Goal: Task Accomplishment & Management: Manage account settings

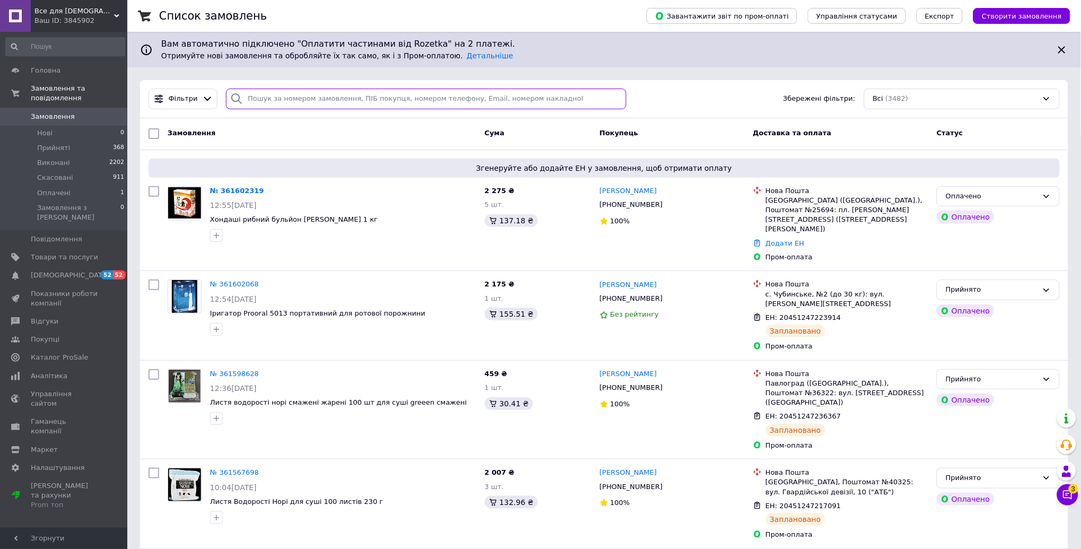
click at [333, 94] on input "search" at bounding box center [426, 99] width 401 height 21
paste input "360943824"
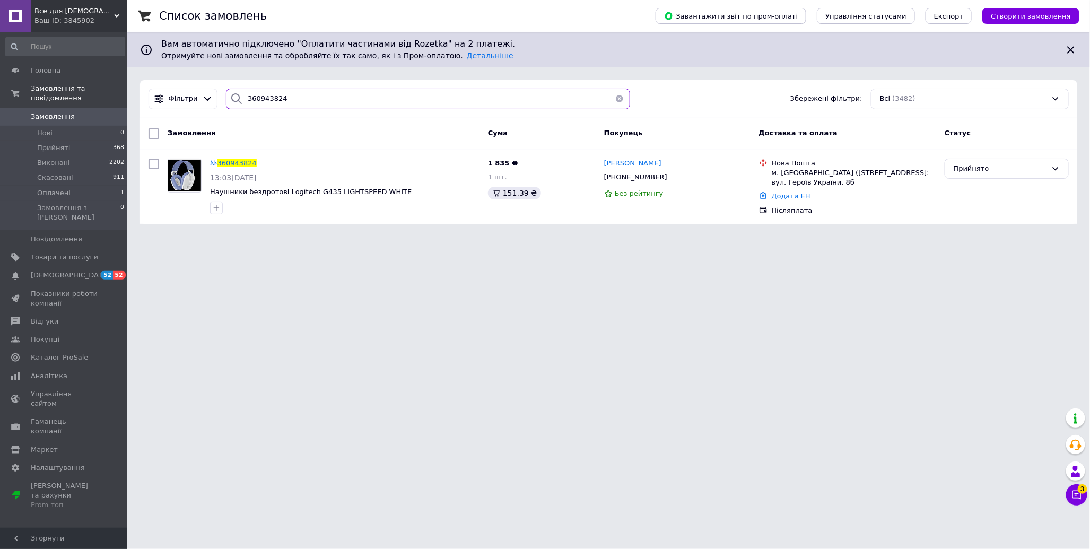
type input "360943824"
click at [78, 22] on div "Ваш ID: 3845902" at bounding box center [80, 21] width 93 height 10
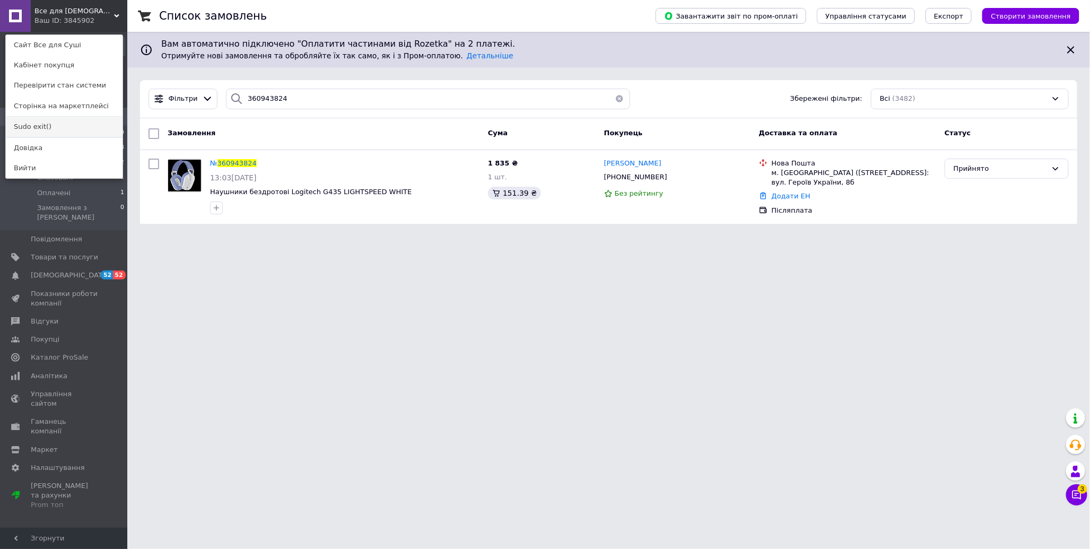
click at [67, 130] on link "Sudo exit()" at bounding box center [64, 127] width 117 height 20
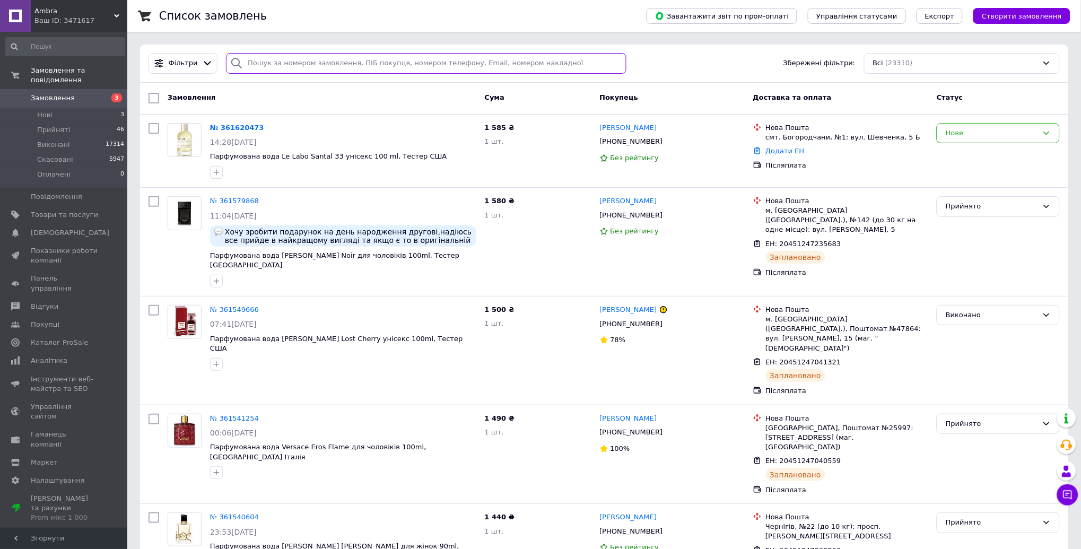
click at [329, 57] on input "search" at bounding box center [426, 63] width 401 height 21
paste input "360972282"
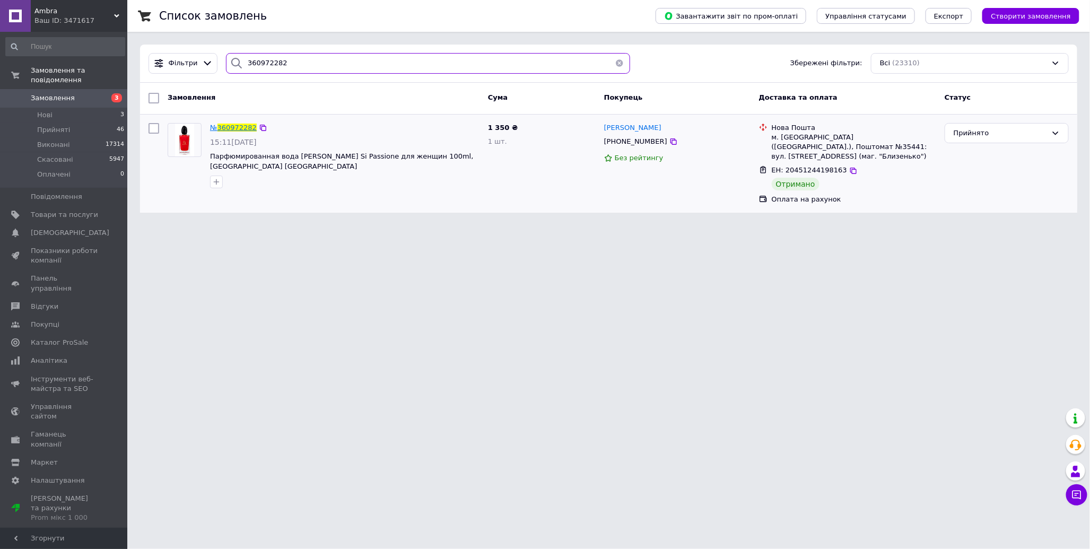
type input "360972282"
click at [245, 128] on span "360972282" at bounding box center [236, 128] width 39 height 8
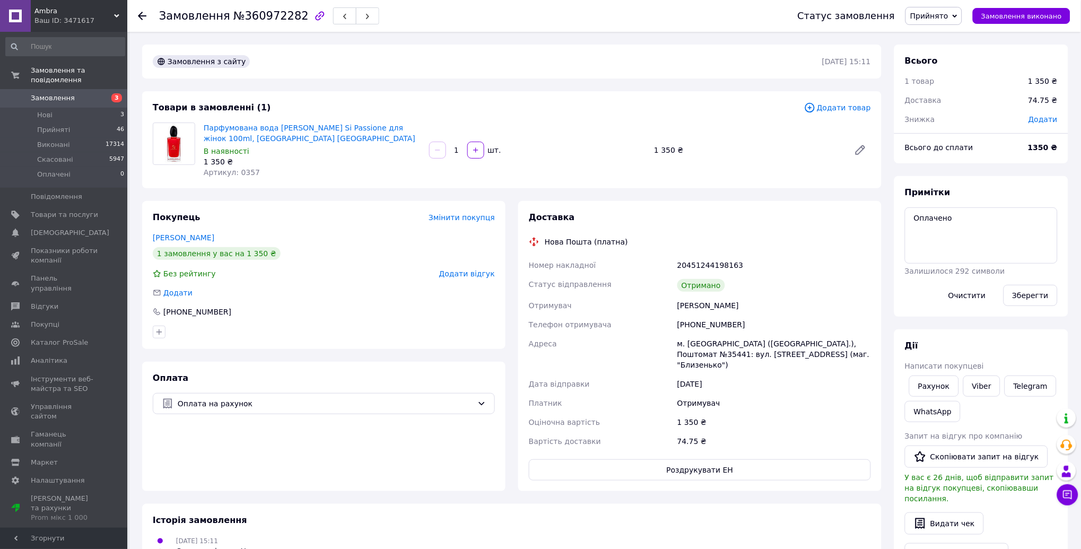
click at [83, 11] on span "Ambra" at bounding box center [74, 11] width 80 height 10
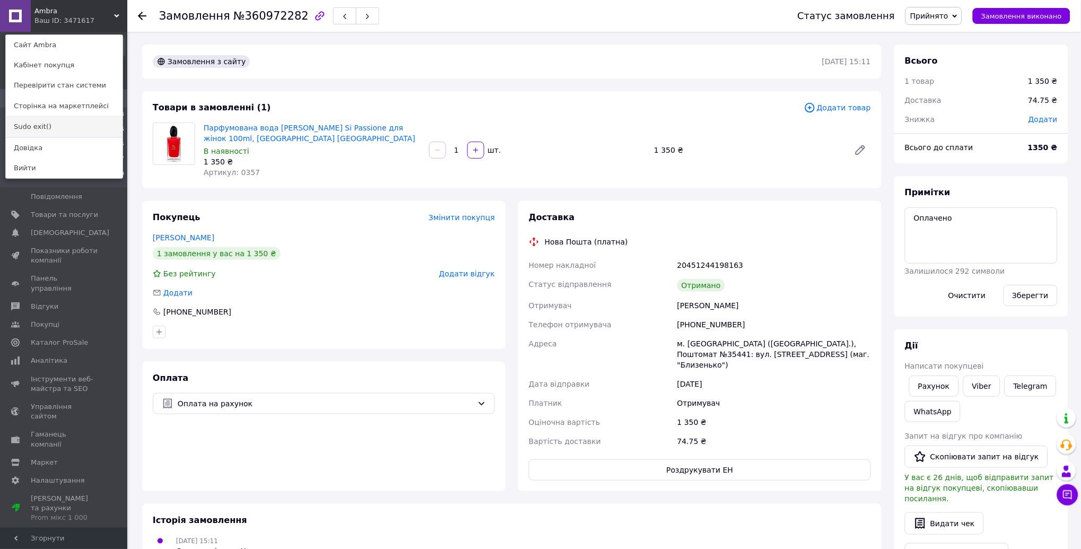
click at [62, 130] on link "Sudo exit()" at bounding box center [64, 127] width 117 height 20
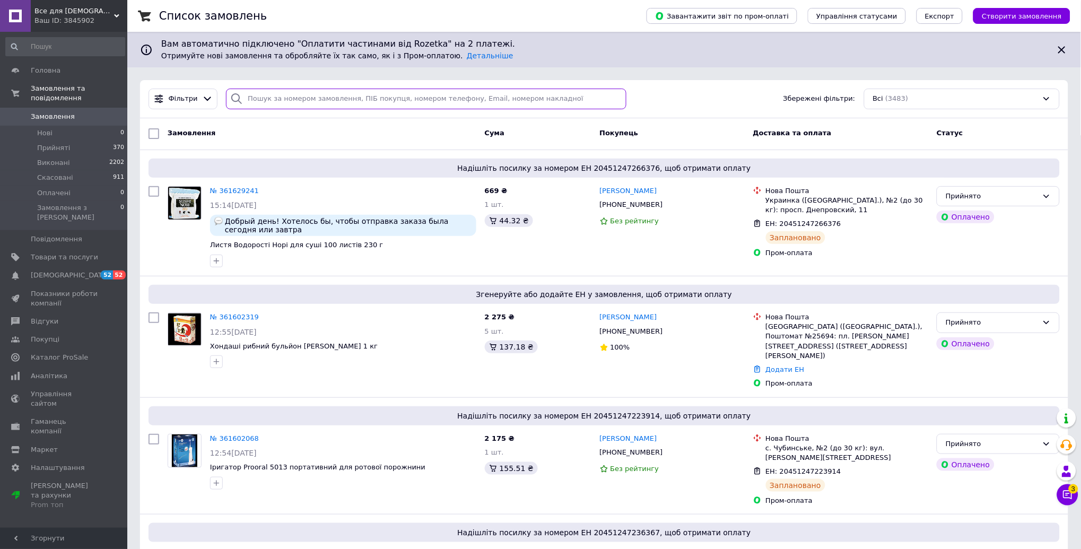
click at [314, 96] on input "search" at bounding box center [426, 99] width 401 height 21
paste input "360943824"
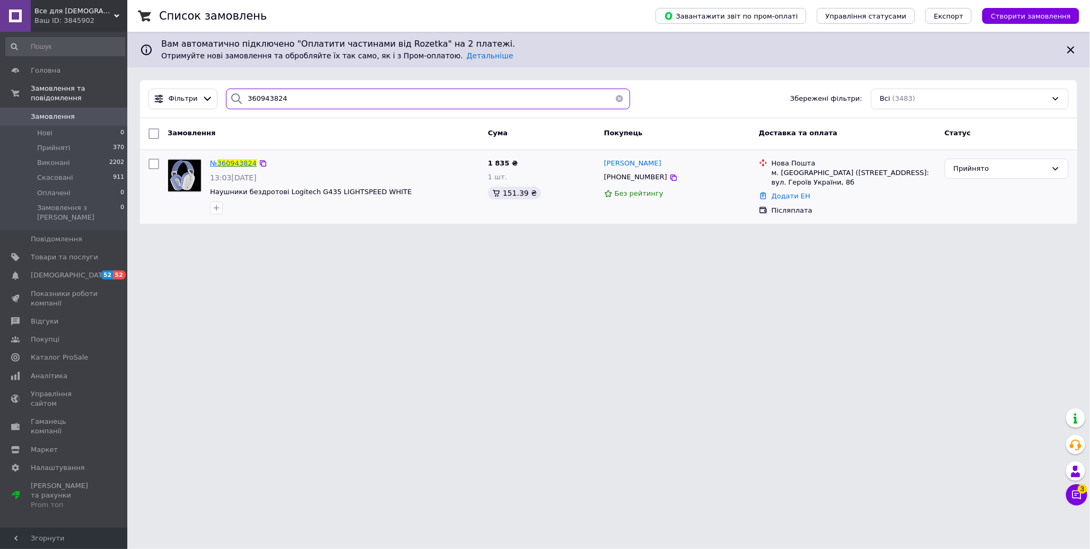
type input "360943824"
click at [240, 159] on span "360943824" at bounding box center [236, 163] width 39 height 8
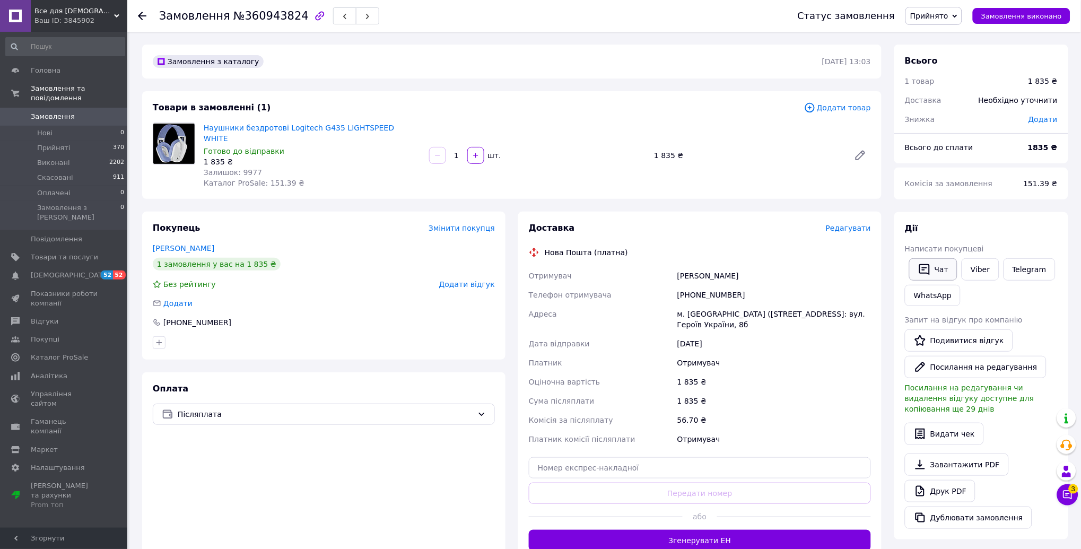
click at [926, 274] on icon "button" at bounding box center [924, 269] width 13 height 13
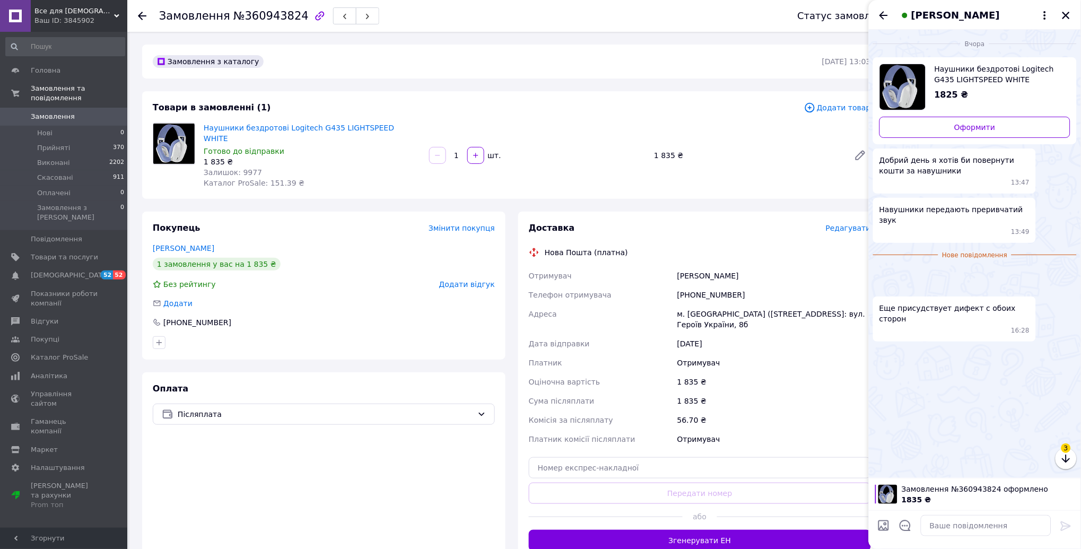
scroll to position [117, 0]
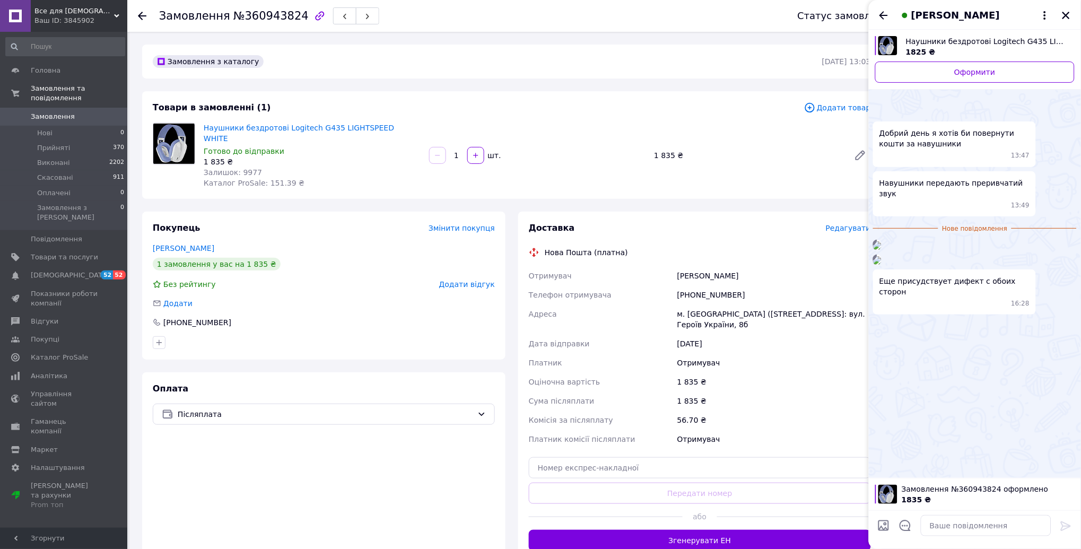
drag, startPoint x: 64, startPoint y: 16, endPoint x: 64, endPoint y: 53, distance: 36.6
click at [64, 16] on div "Ваш ID: 3845902" at bounding box center [80, 21] width 93 height 10
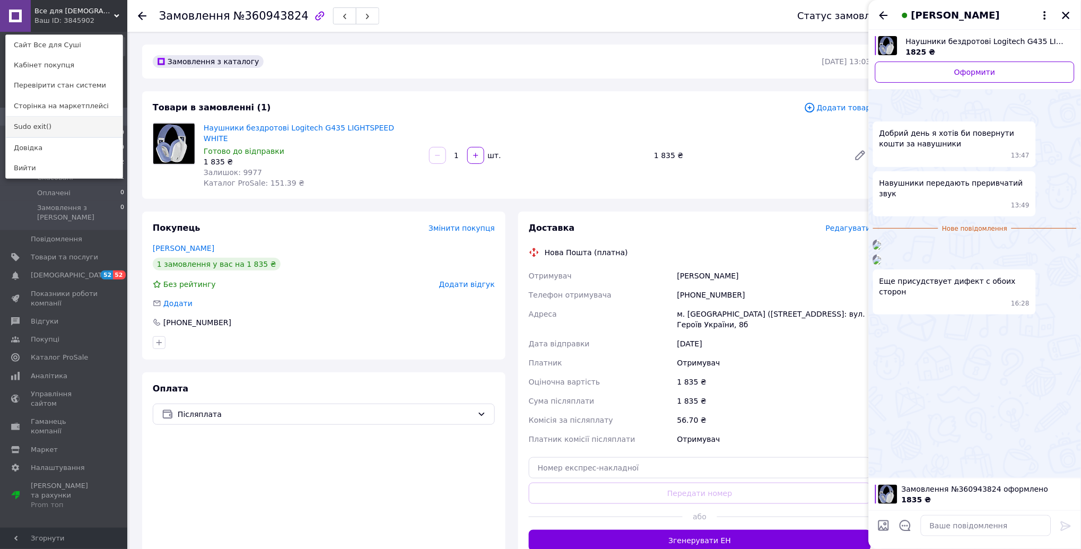
click at [64, 127] on link "Sudo exit()" at bounding box center [64, 127] width 117 height 20
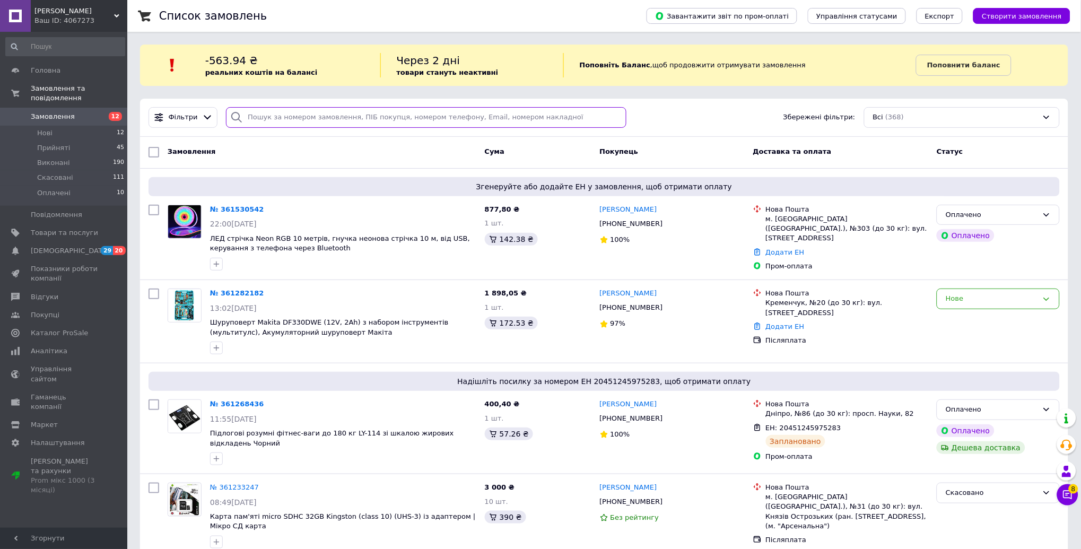
click at [286, 116] on input "search" at bounding box center [426, 117] width 401 height 21
paste input "361134613"
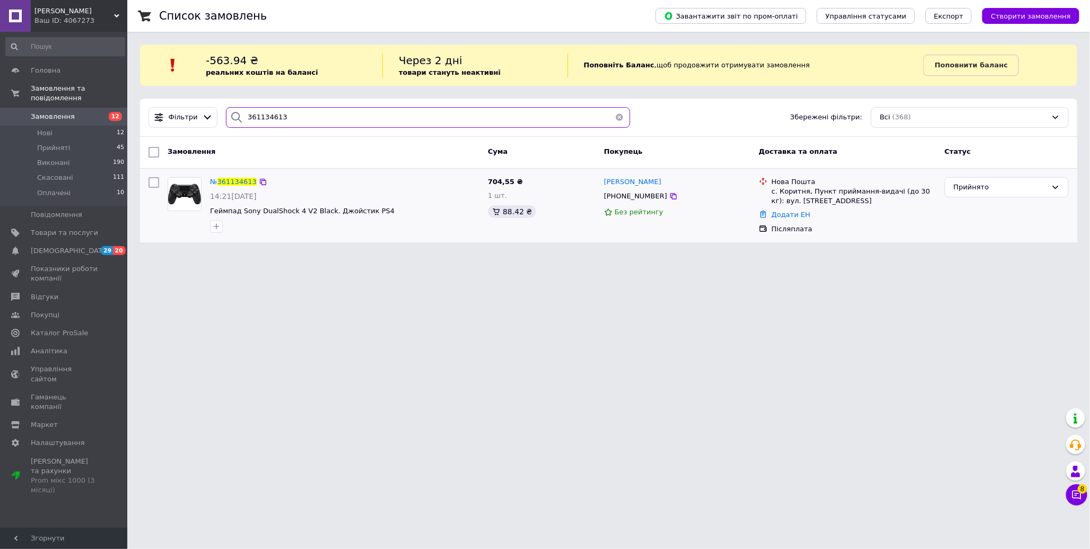
type input "361134613"
click at [227, 186] on div "№ 361134613" at bounding box center [233, 182] width 49 height 12
click at [228, 182] on span "361134613" at bounding box center [236, 182] width 39 height 8
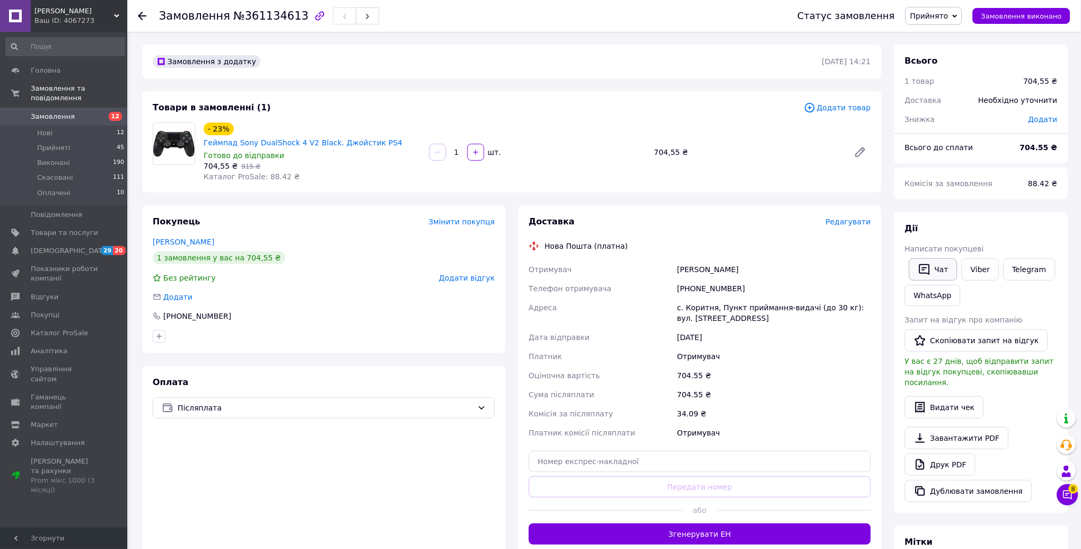
click at [931, 272] on button "Чат" at bounding box center [933, 269] width 48 height 22
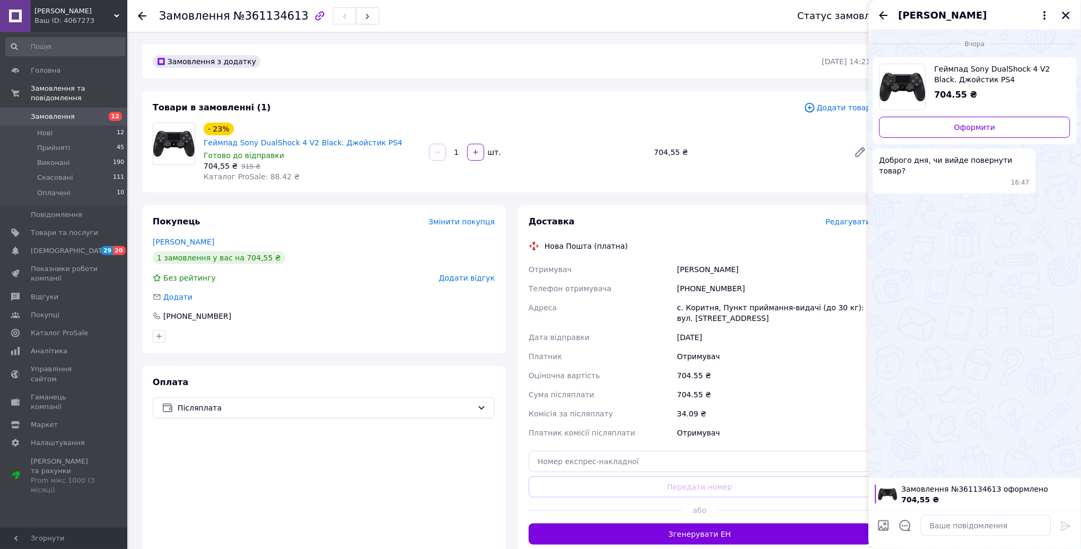
click at [1069, 14] on icon "Закрити" at bounding box center [1066, 16] width 10 height 10
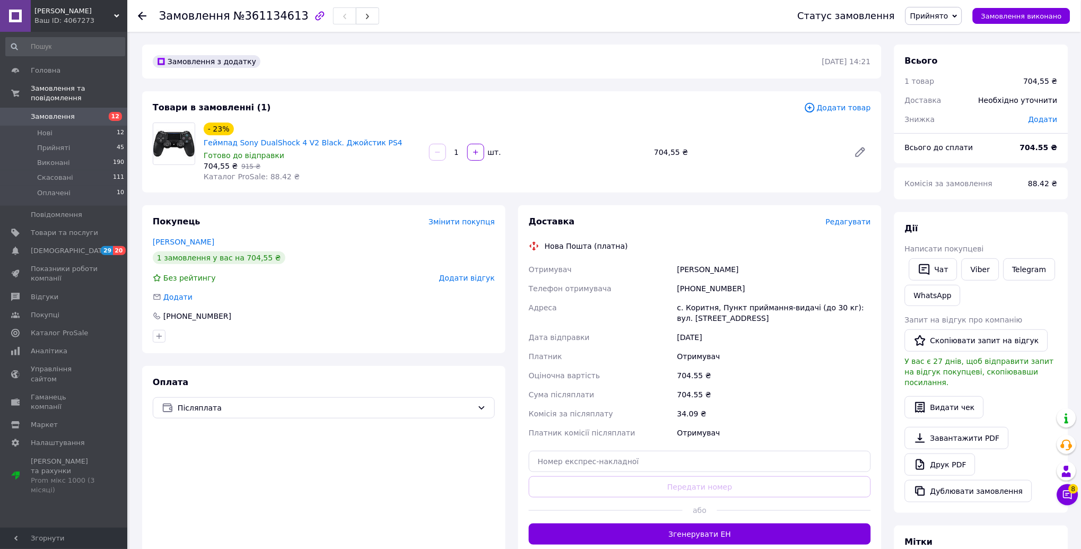
click at [42, 15] on span "Шалений Шопінг" at bounding box center [74, 11] width 80 height 10
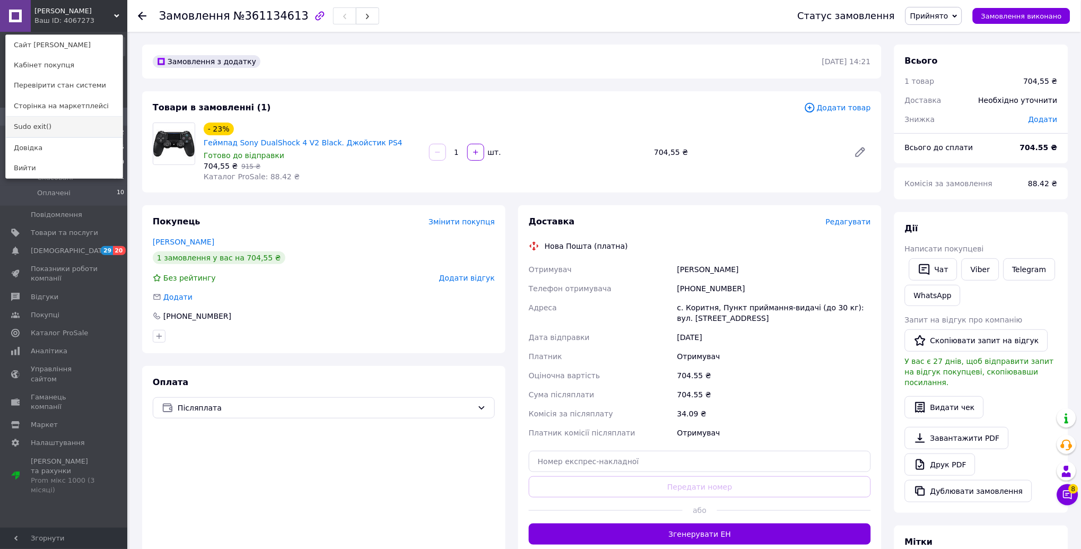
click at [46, 126] on link "Sudo exit()" at bounding box center [64, 127] width 117 height 20
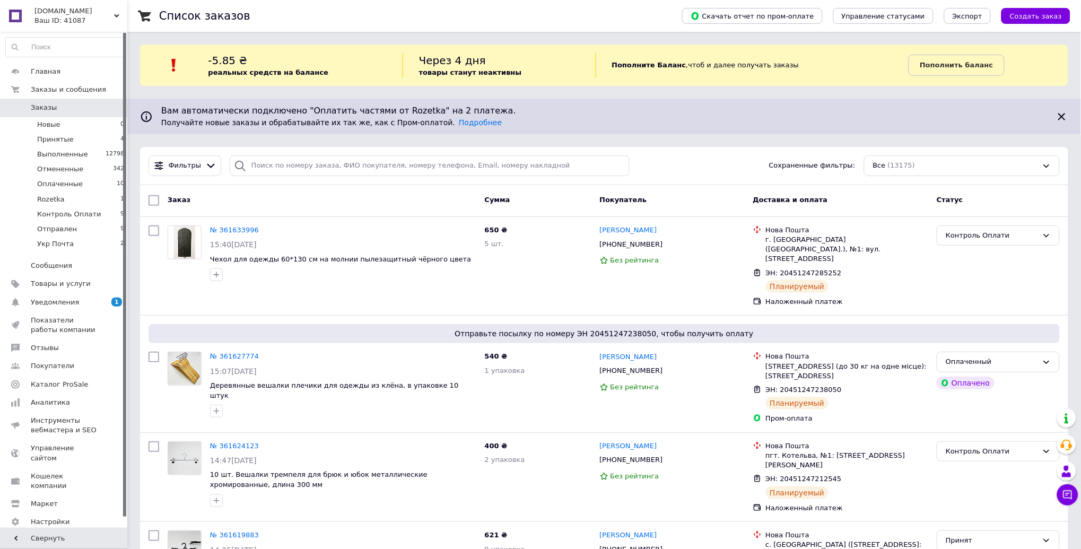
drag, startPoint x: 266, startPoint y: 97, endPoint x: 262, endPoint y: 164, distance: 67.5
click at [263, 164] on input "search" at bounding box center [430, 165] width 401 height 21
paste input "360711818"
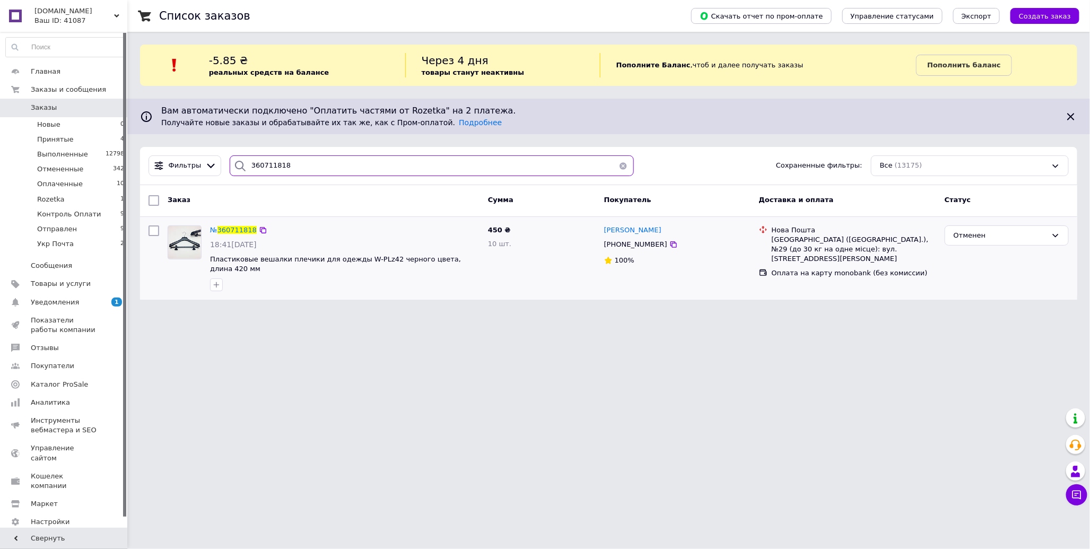
type input "360711818"
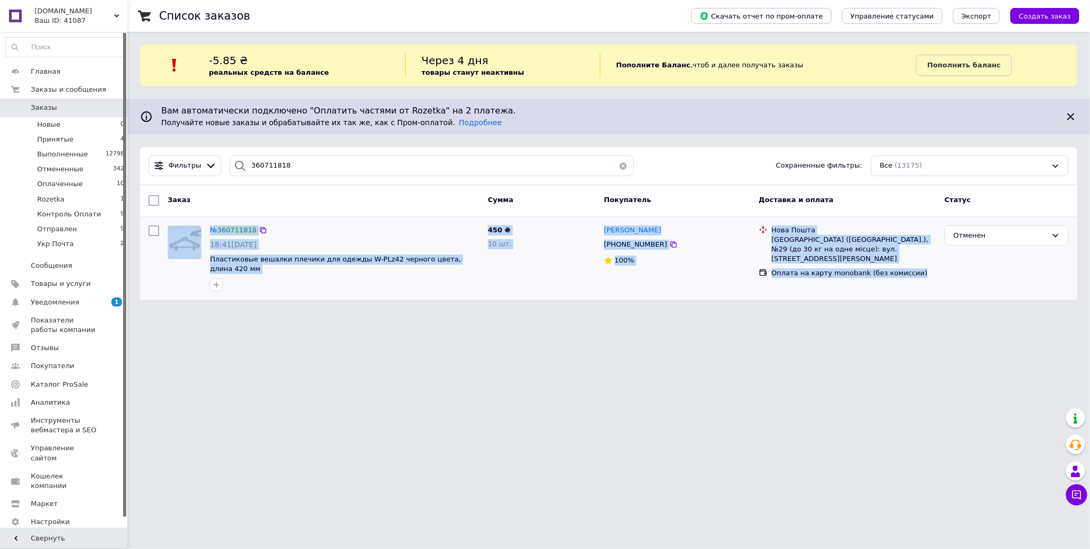
drag, startPoint x: 161, startPoint y: 221, endPoint x: 839, endPoint y: 276, distance: 680.2
click at [838, 282] on div "№ 360711818 18:41, 06.09.2025 Пластиковые вешалки плечики для одежды W-PLz42 че…" at bounding box center [608, 258] width 929 height 74
copy div "№ 360711818 18:41, 06.09.2025 Пластиковые вешалки плечики для одежды W-PLz42 че…"
click at [230, 223] on div "№ 360711818 18:41, 06.09.2025 Пластиковые вешалки плечики для одежды W-PLz42 че…" at bounding box center [345, 258] width 278 height 74
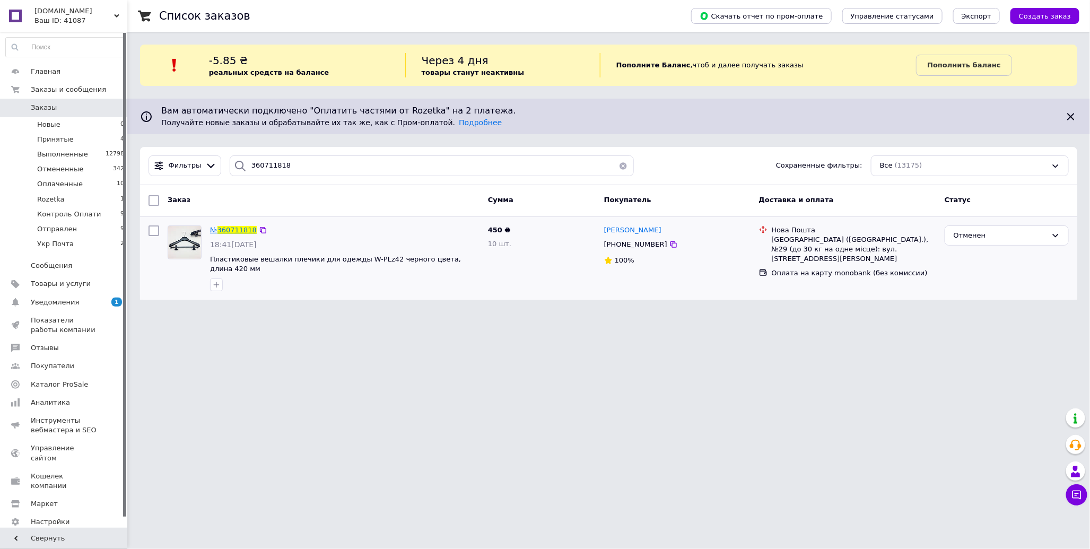
click at [232, 231] on span "360711818" at bounding box center [236, 230] width 39 height 8
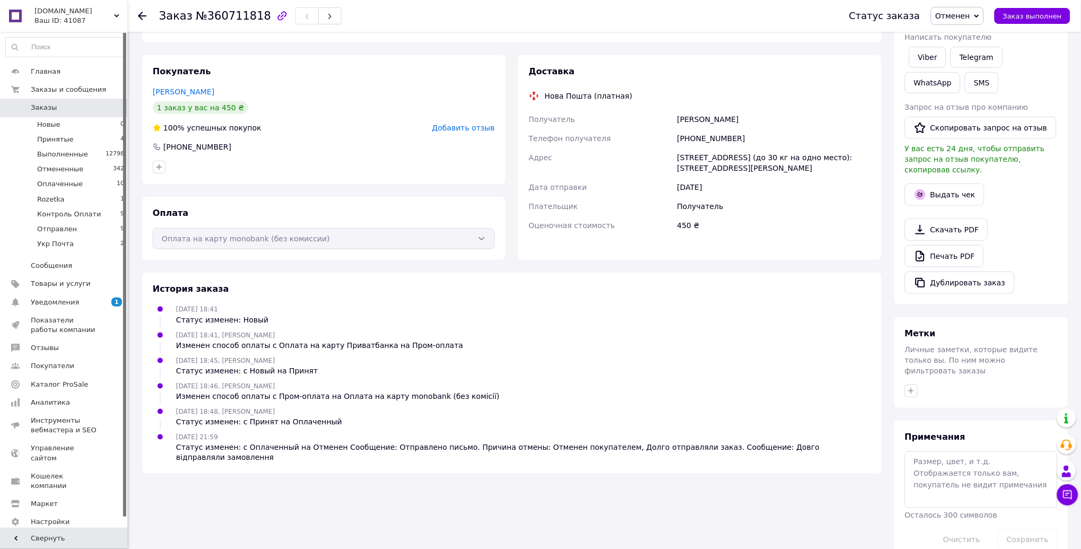
scroll to position [160, 0]
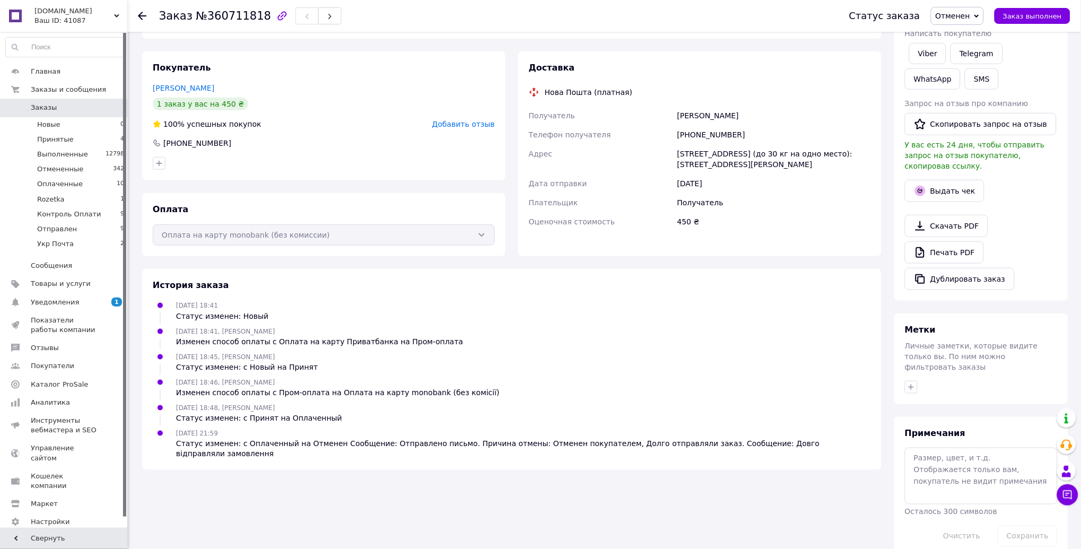
click at [43, 14] on span "PLECHIKI.COM" at bounding box center [74, 11] width 80 height 10
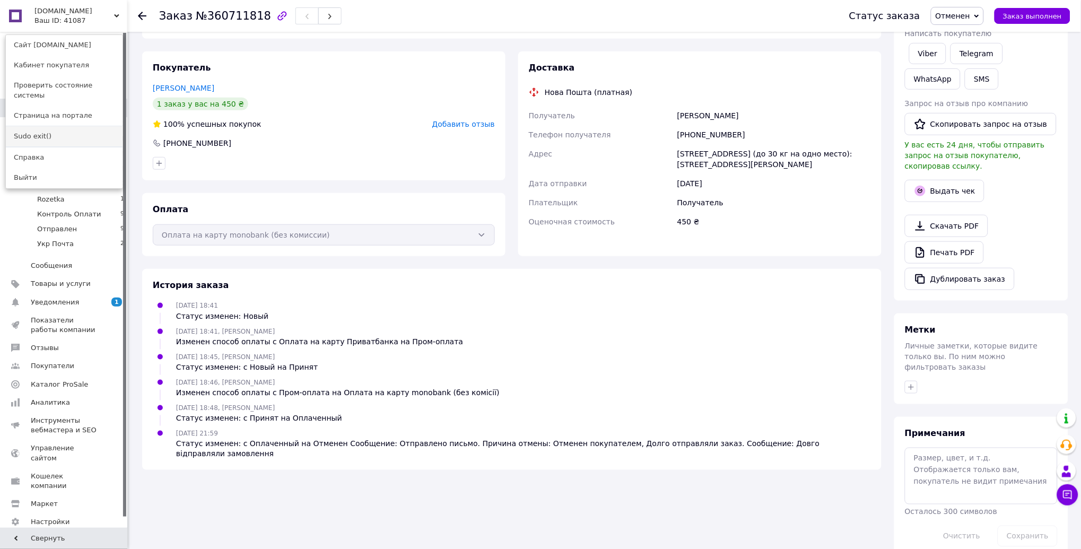
click at [49, 126] on link "Sudo exit()" at bounding box center [64, 136] width 117 height 20
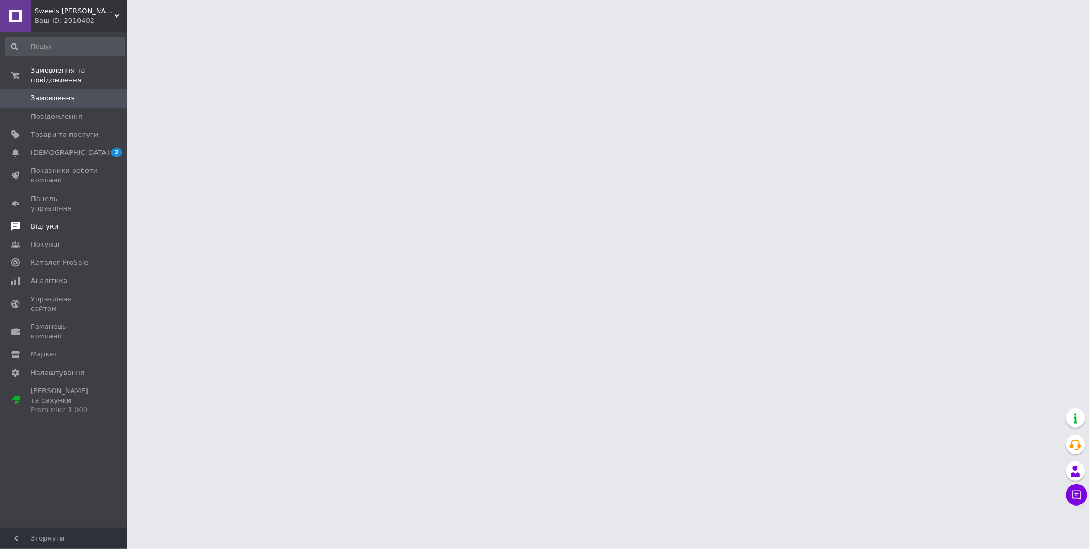
click at [54, 222] on span "Відгуки" at bounding box center [45, 227] width 28 height 10
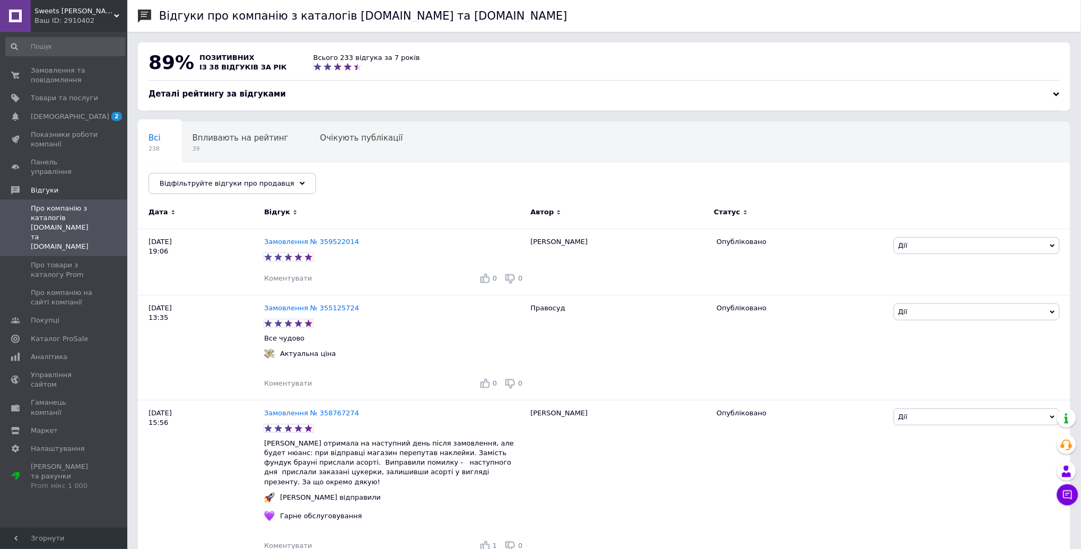
click at [336, 81] on hr at bounding box center [604, 80] width 911 height 1
click at [336, 91] on div "Деталі рейтингу за відгуками" at bounding box center [604, 94] width 911 height 11
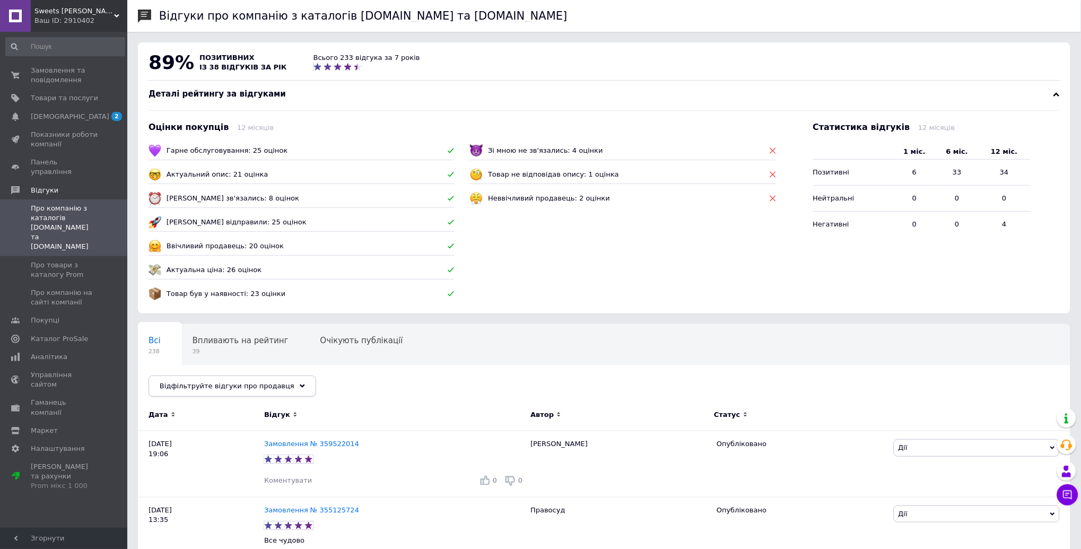
click at [196, 384] on span "Відфільтруйте відгуки про продавця" at bounding box center [227, 386] width 135 height 8
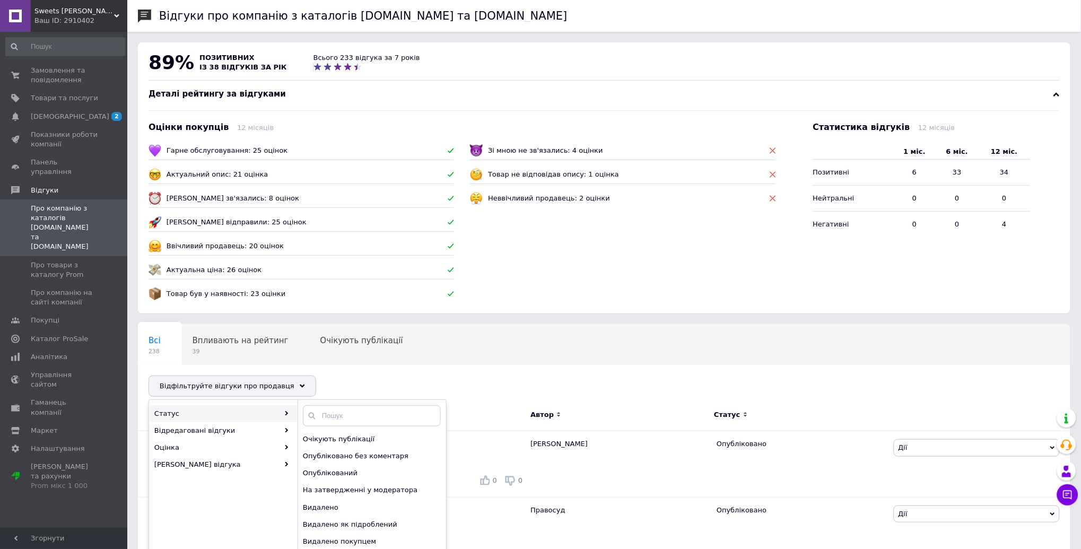
click at [234, 311] on div "Гарне обслуговування: 25 оцінок Актуальний опис: 21 оцінка Швидко зв'язались: 8…" at bounding box center [464, 224] width 630 height 177
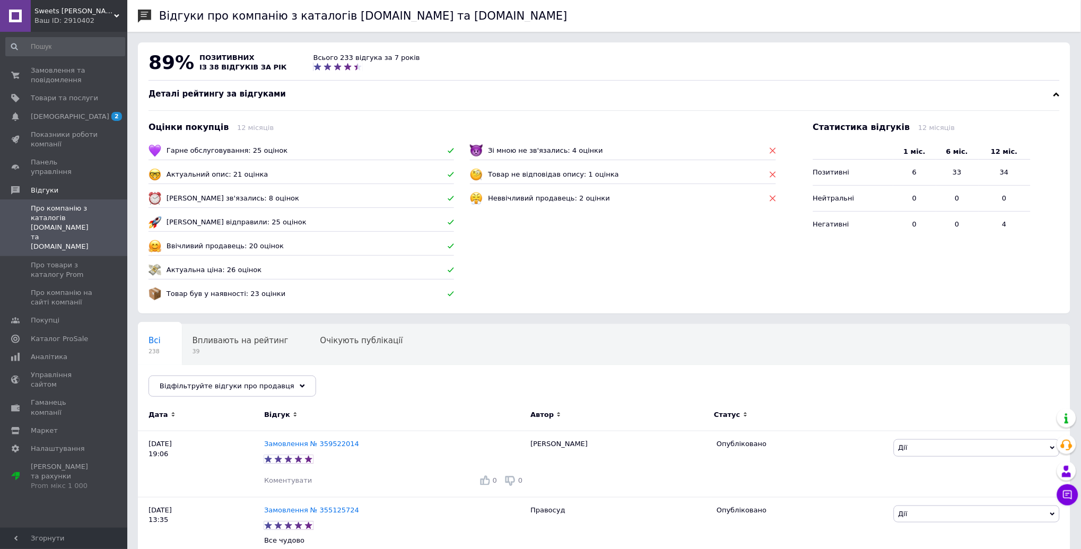
click at [211, 15] on h1 "Відгуки про компанію з каталогів Prom.ua та Bigl.ua" at bounding box center [363, 16] width 408 height 13
click at [166, 62] on span "89%" at bounding box center [172, 62] width 46 height 22
click at [208, 94] on span "Деталі рейтингу за відгуками" at bounding box center [217, 94] width 137 height 10
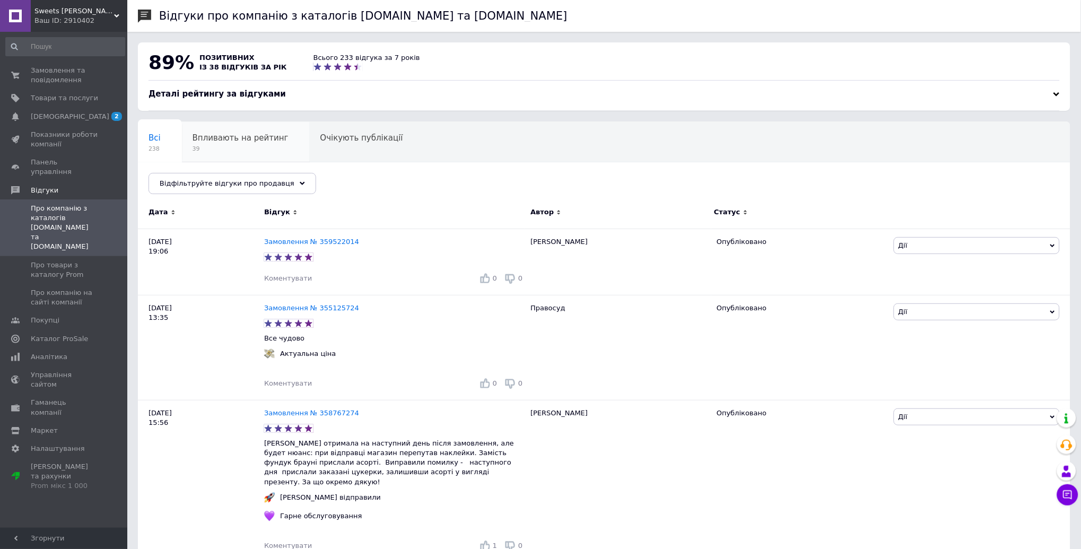
click at [226, 142] on span "Впливають на рейтинг" at bounding box center [241, 138] width 96 height 10
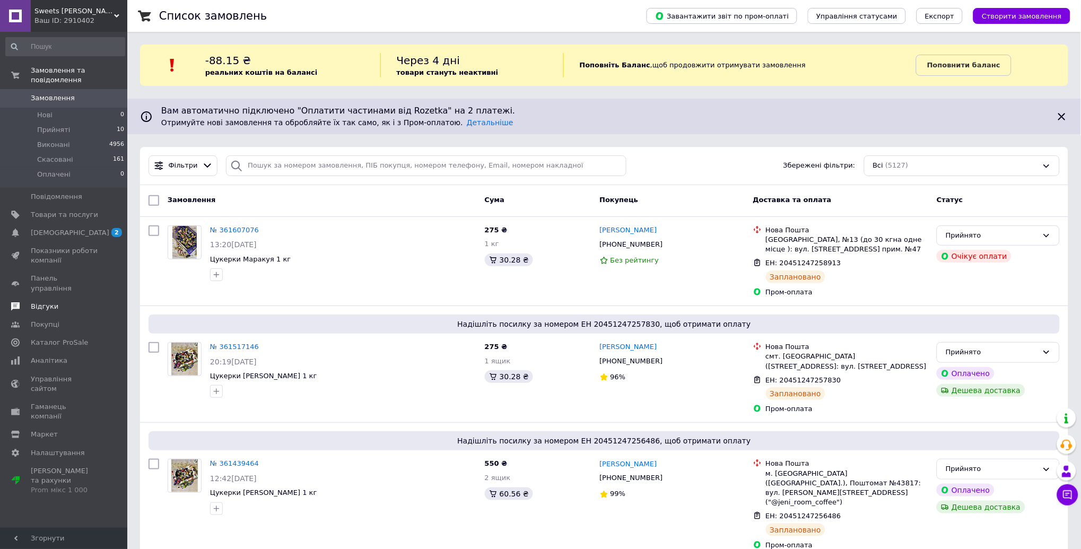
click at [35, 302] on span "Відгуки" at bounding box center [45, 307] width 28 height 10
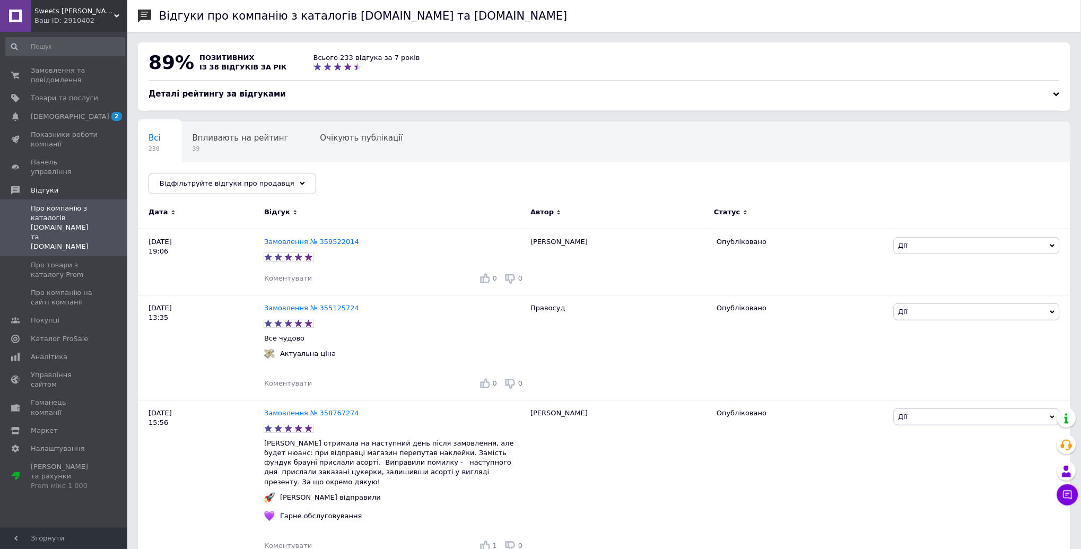
click at [1027, 91] on div "Деталі рейтингу за відгуками" at bounding box center [604, 94] width 911 height 11
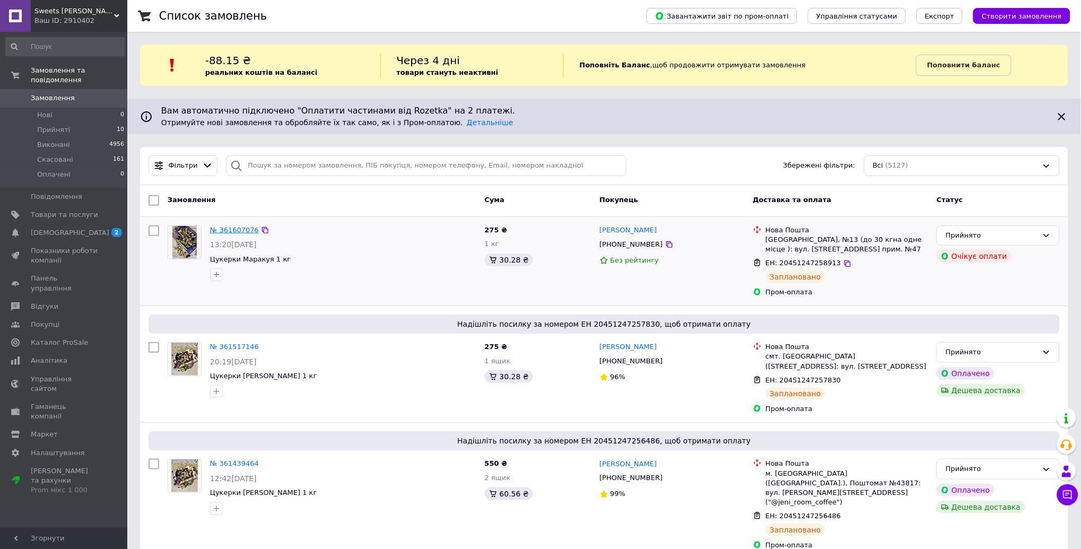
click at [232, 232] on link "№ 361607076" at bounding box center [234, 230] width 49 height 8
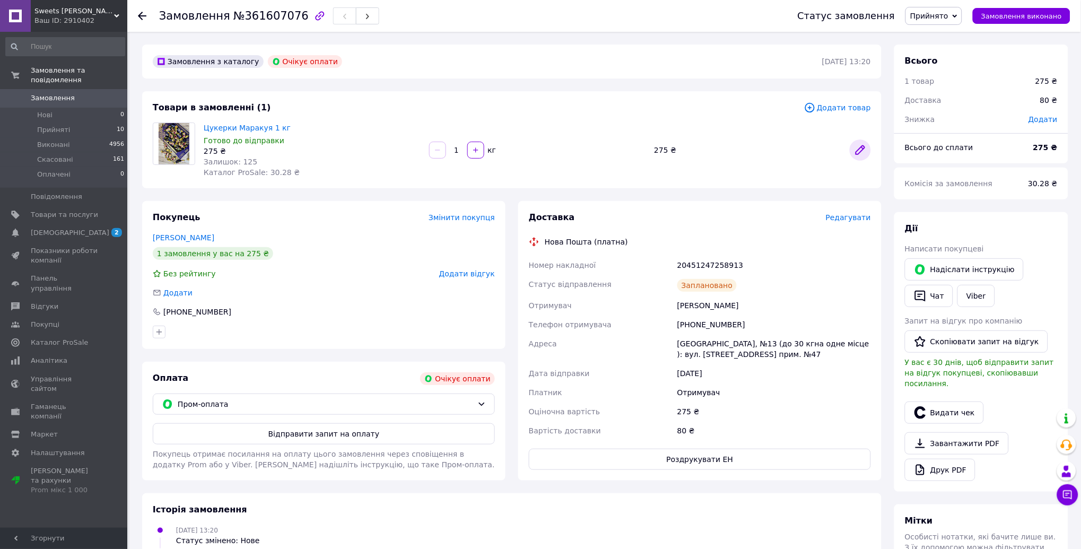
click at [860, 151] on icon at bounding box center [860, 150] width 8 height 8
click at [230, 129] on link "Цукерки Маракуя 1 кг" at bounding box center [247, 128] width 87 height 8
click at [67, 10] on span "Sweets [PERSON_NAME]" at bounding box center [74, 11] width 80 height 10
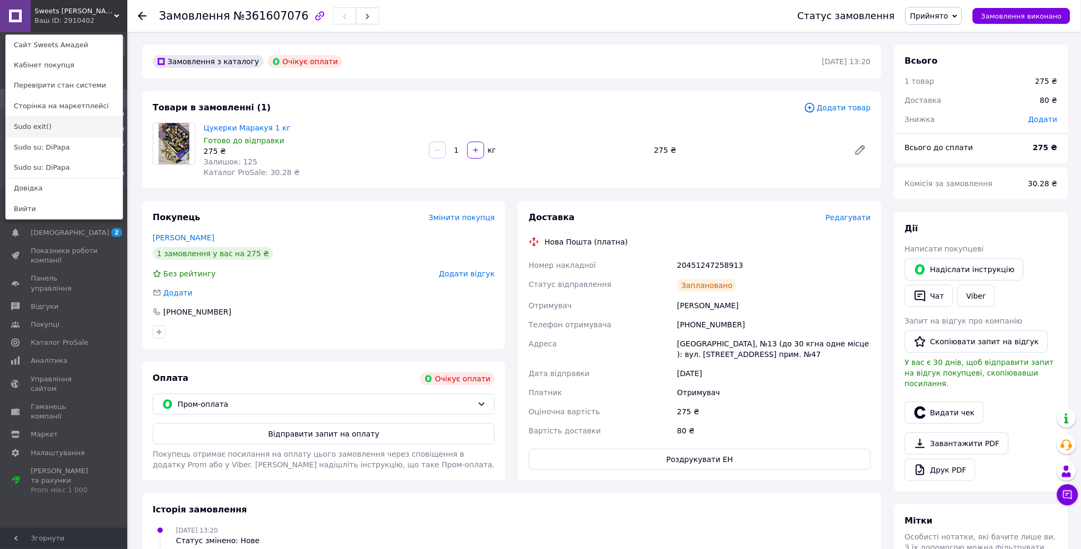
click at [33, 133] on link "Sudo exit()" at bounding box center [64, 127] width 117 height 20
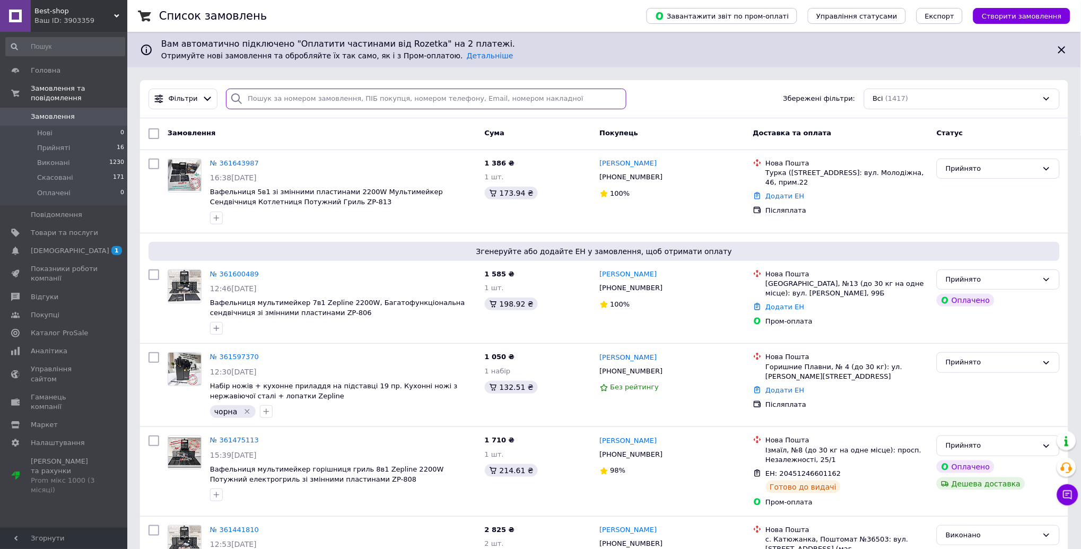
click at [267, 102] on input "search" at bounding box center [426, 99] width 401 height 21
paste input "360305917"
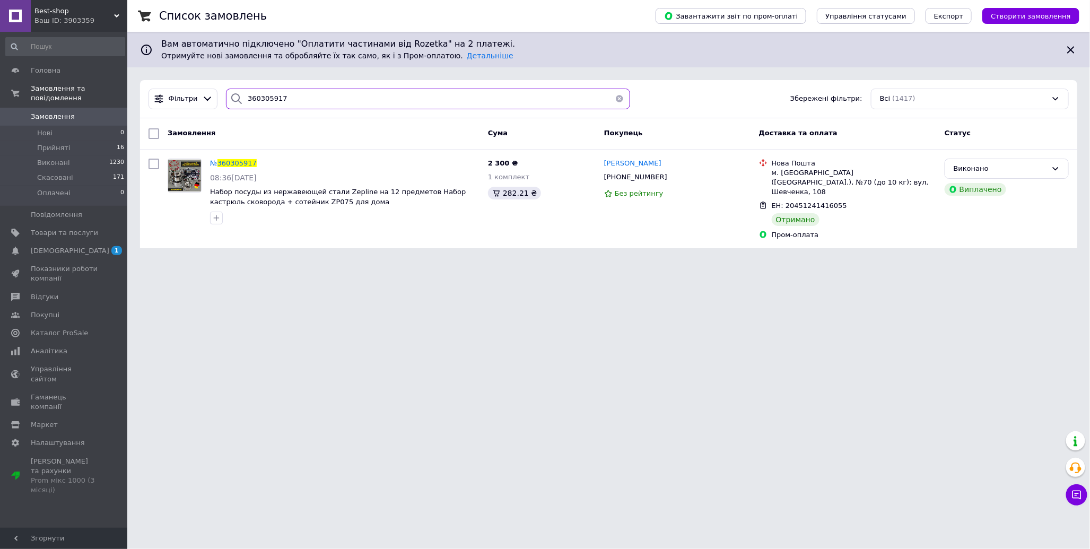
type input "360305917"
click at [59, 15] on span "Best-shop" at bounding box center [74, 11] width 80 height 10
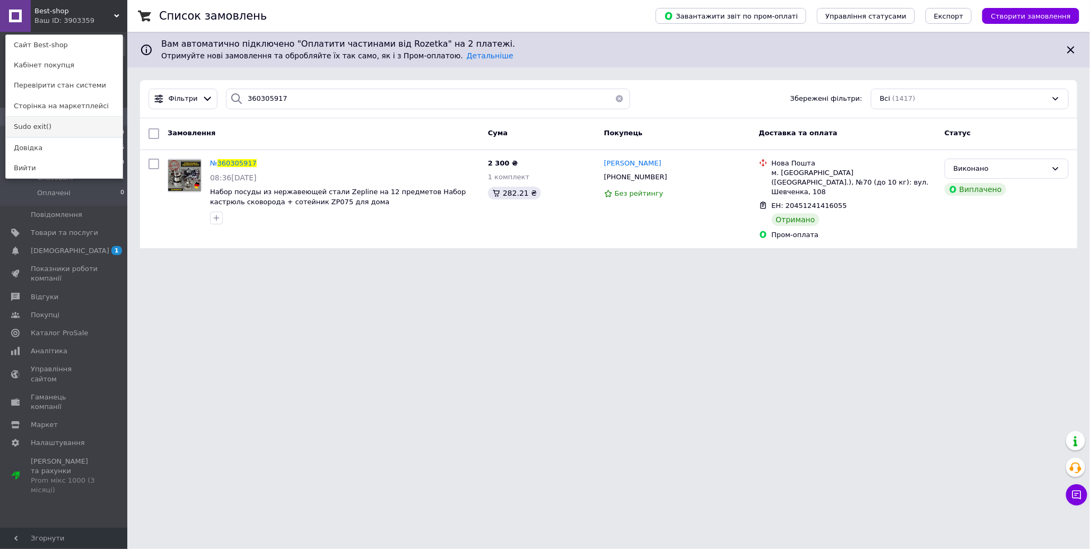
click at [71, 127] on link "Sudo exit()" at bounding box center [64, 127] width 117 height 20
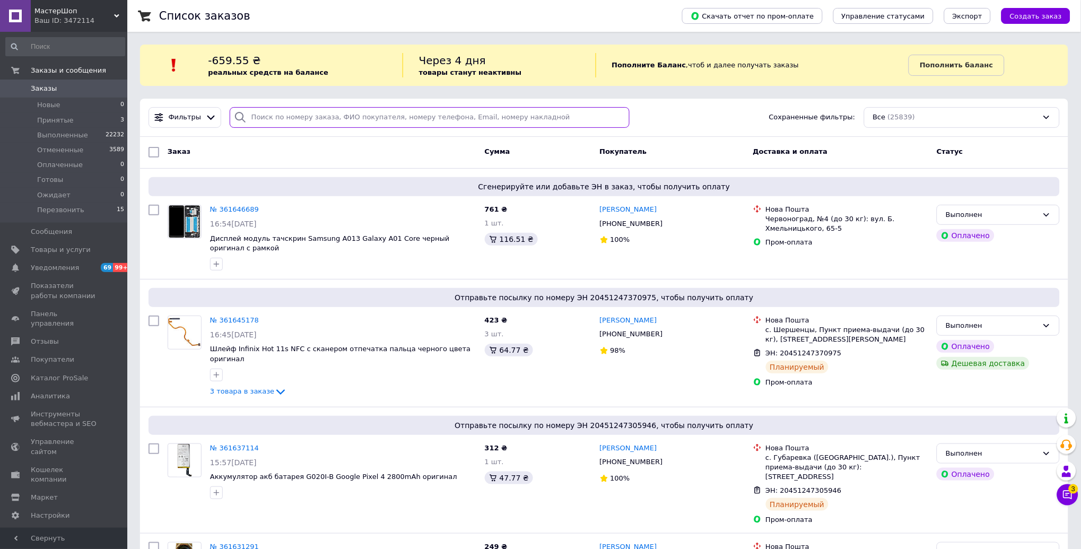
click at [295, 116] on input "search" at bounding box center [430, 117] width 401 height 21
paste input "360700248"
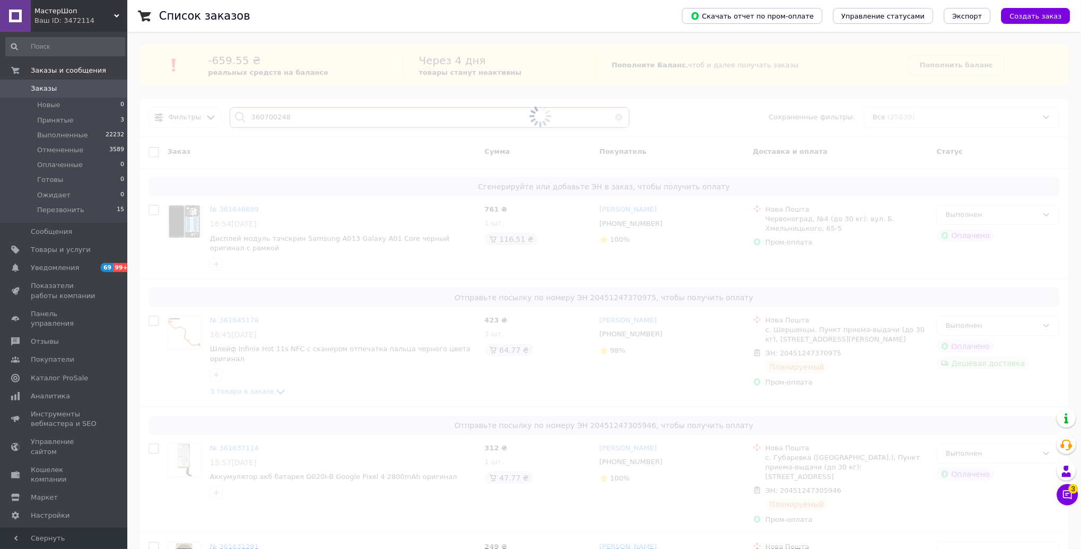
type input "360700248"
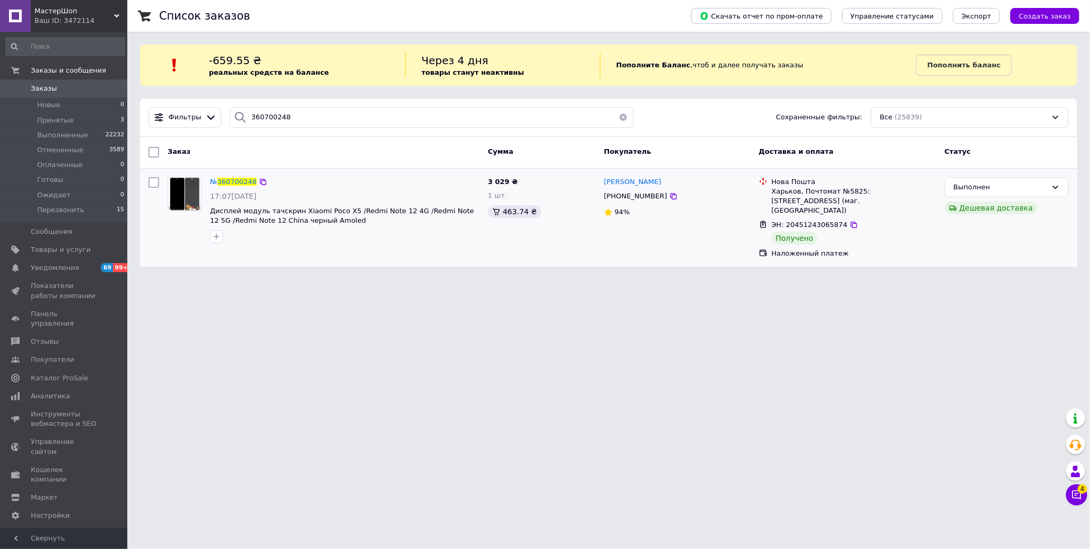
click at [237, 186] on div "№ 360700248" at bounding box center [233, 182] width 49 height 12
click at [233, 178] on span "360700248" at bounding box center [236, 182] width 39 height 8
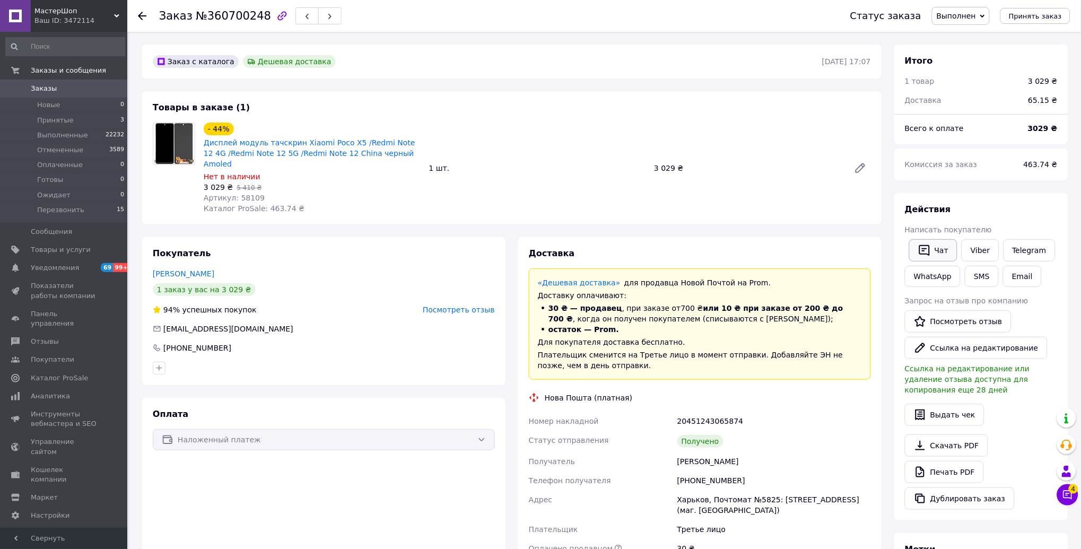
click at [930, 245] on icon "button" at bounding box center [924, 250] width 13 height 13
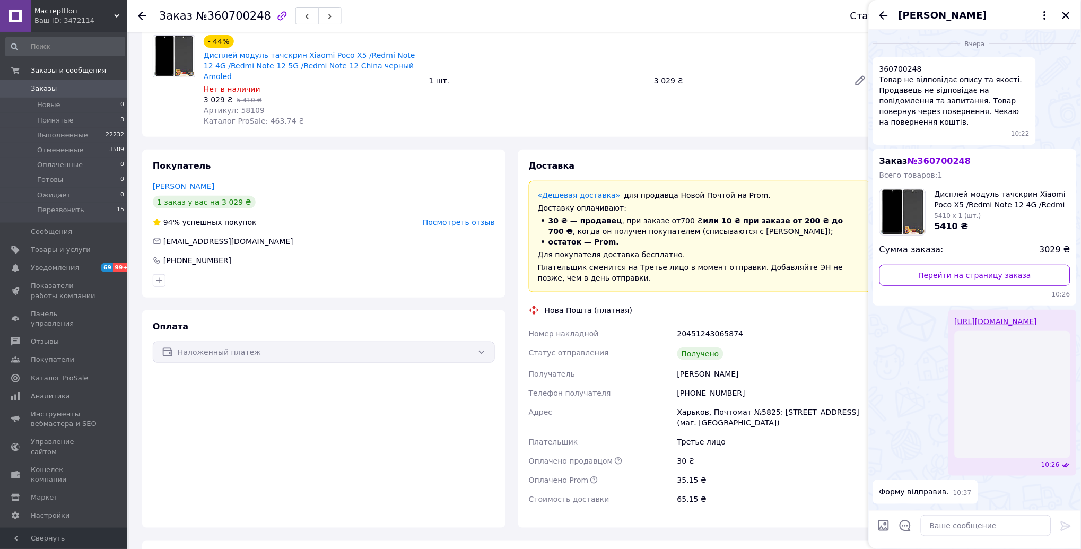
scroll to position [212, 0]
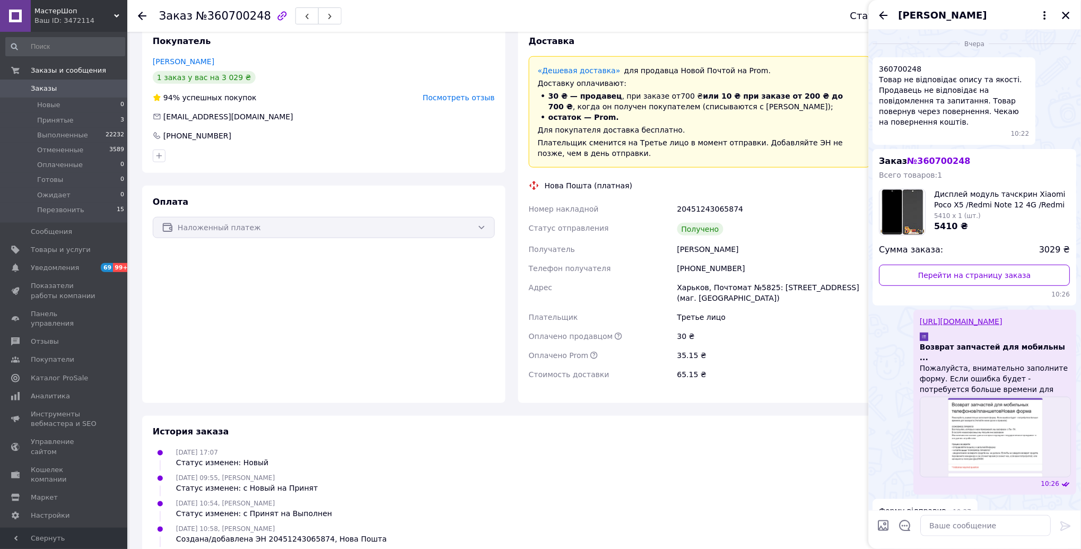
click at [71, 9] on span "МастерШоп" at bounding box center [74, 11] width 80 height 10
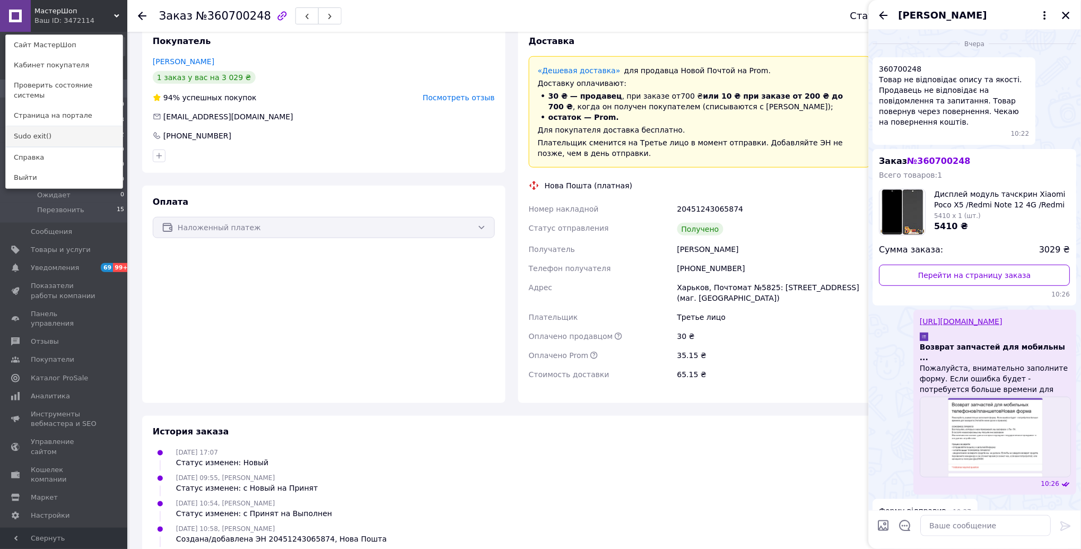
click at [59, 128] on link "Sudo exit()" at bounding box center [64, 136] width 117 height 20
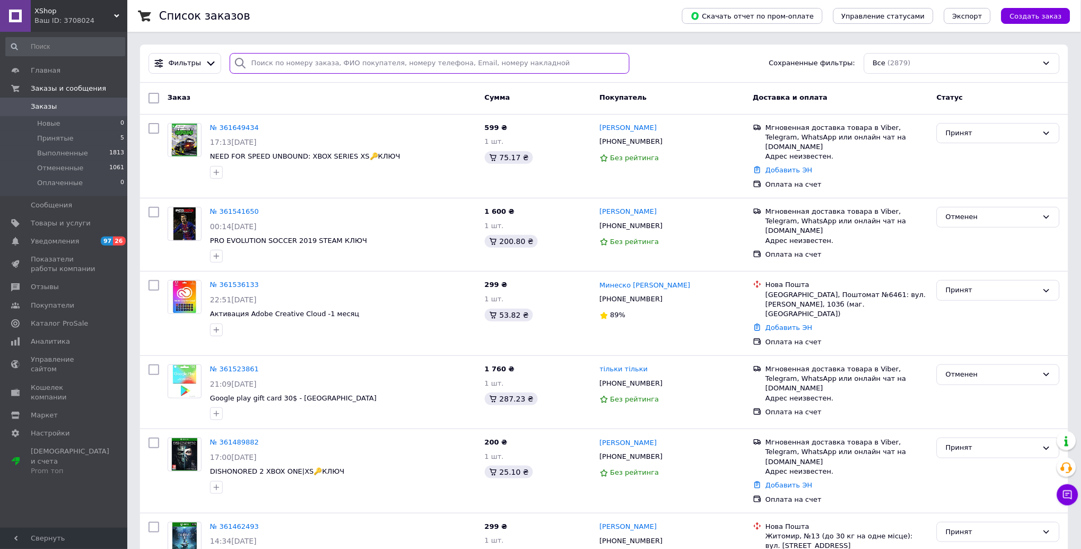
click at [264, 67] on input "search" at bounding box center [430, 63] width 401 height 21
paste input "358707767"
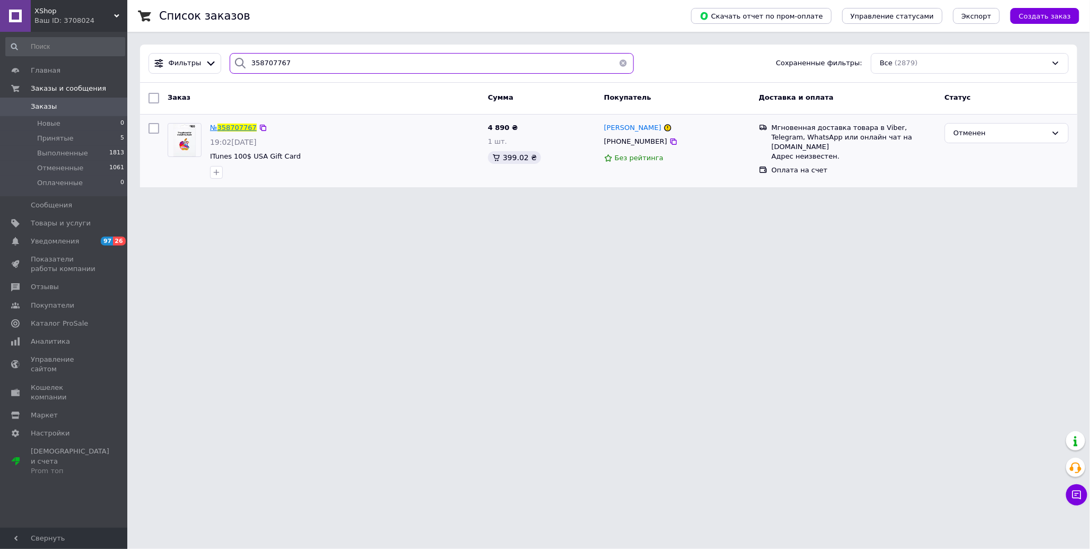
type input "358707767"
click at [224, 125] on span "358707767" at bounding box center [236, 128] width 39 height 8
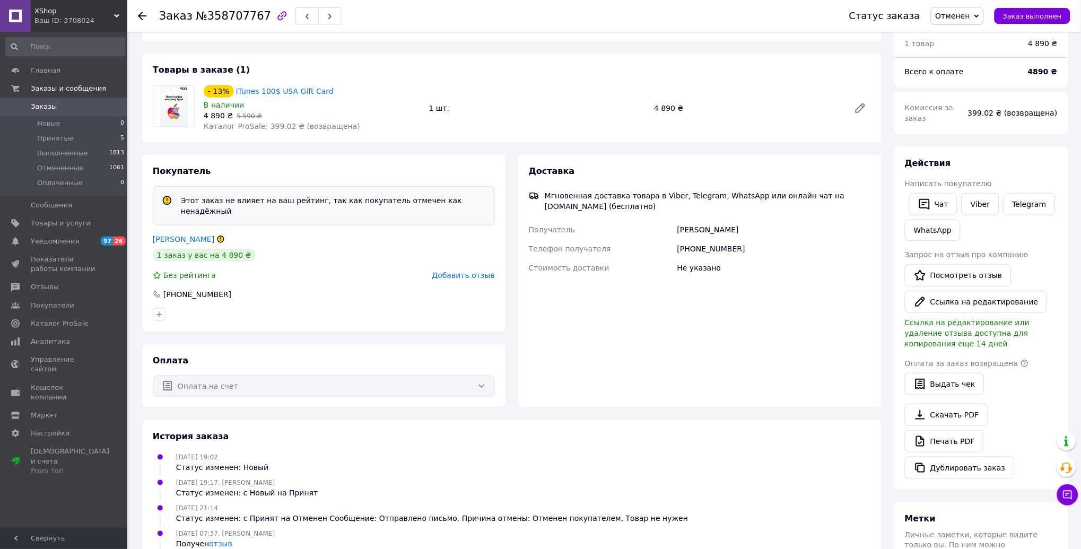
scroll to position [49, 0]
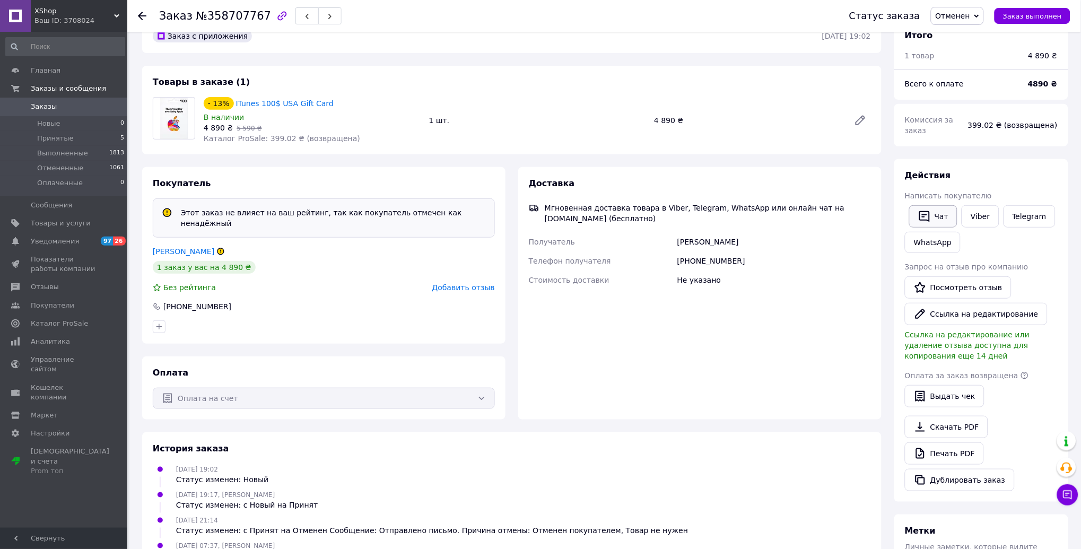
click at [926, 224] on button "Чат" at bounding box center [933, 216] width 48 height 22
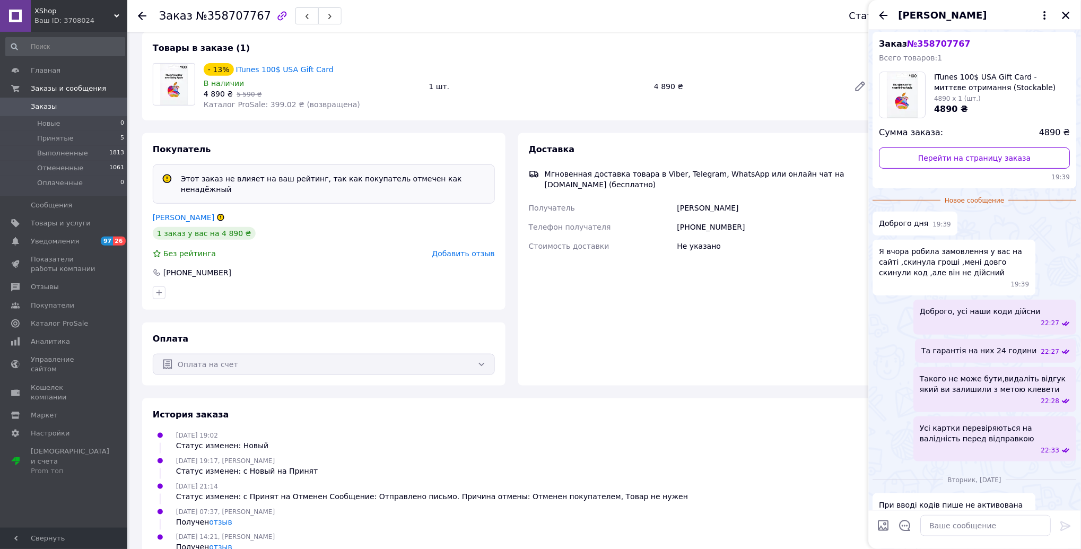
scroll to position [0, 0]
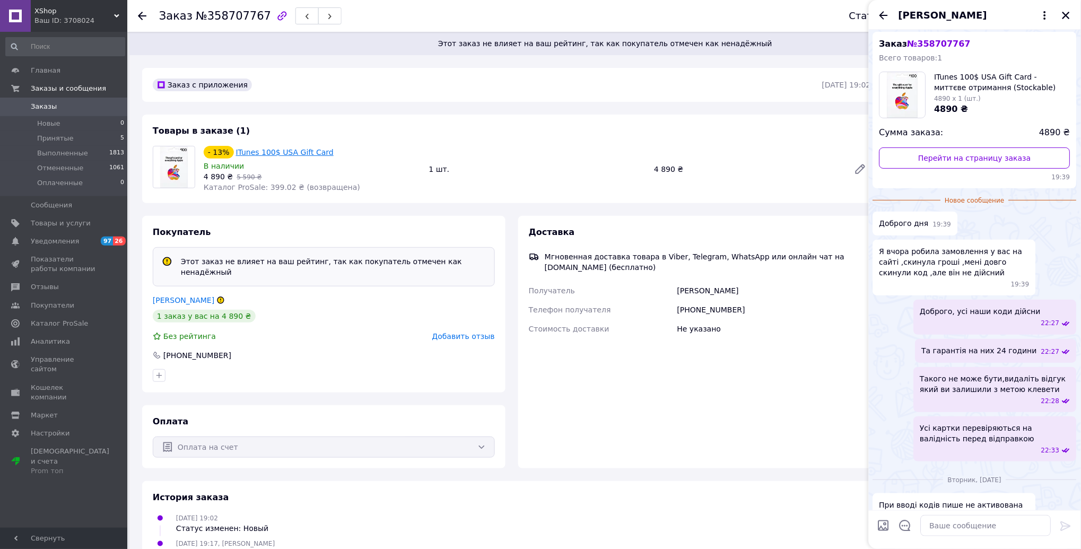
click at [261, 148] on link "ITunes 100$ USA Gift Card" at bounding box center [285, 152] width 98 height 8
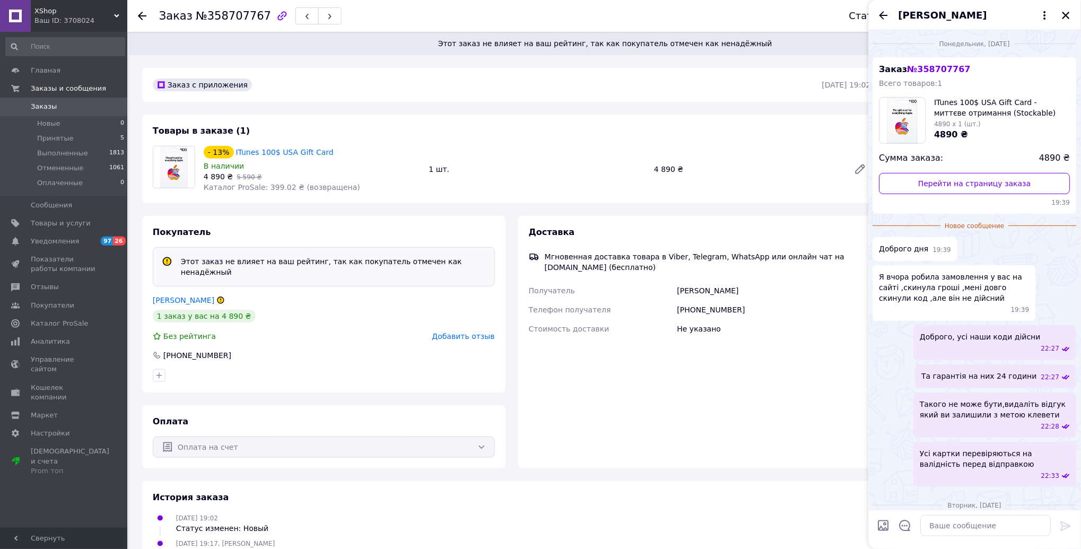
click at [78, 12] on span "XShop" at bounding box center [74, 11] width 80 height 10
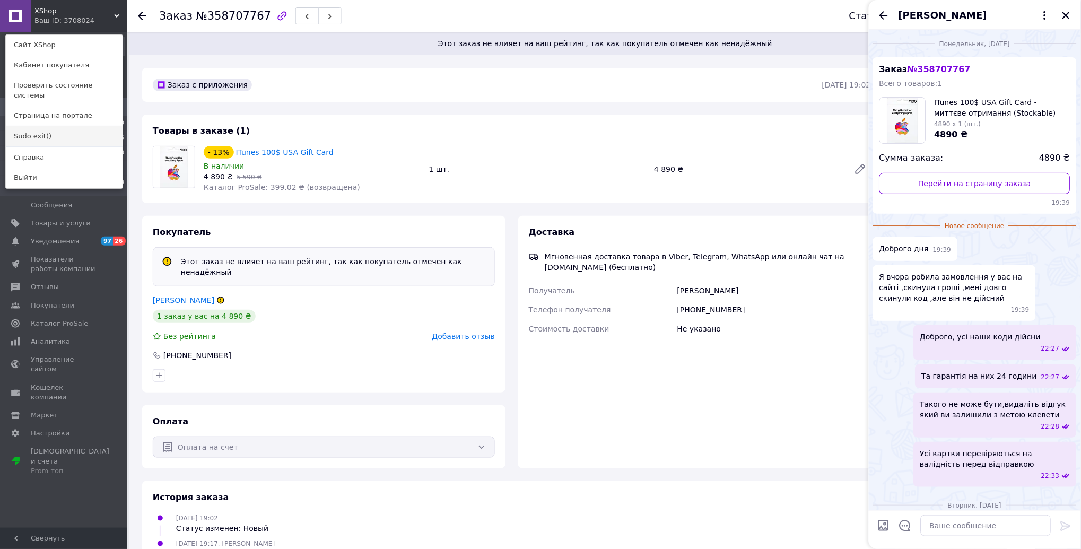
click at [46, 132] on link "Sudo exit()" at bounding box center [64, 136] width 117 height 20
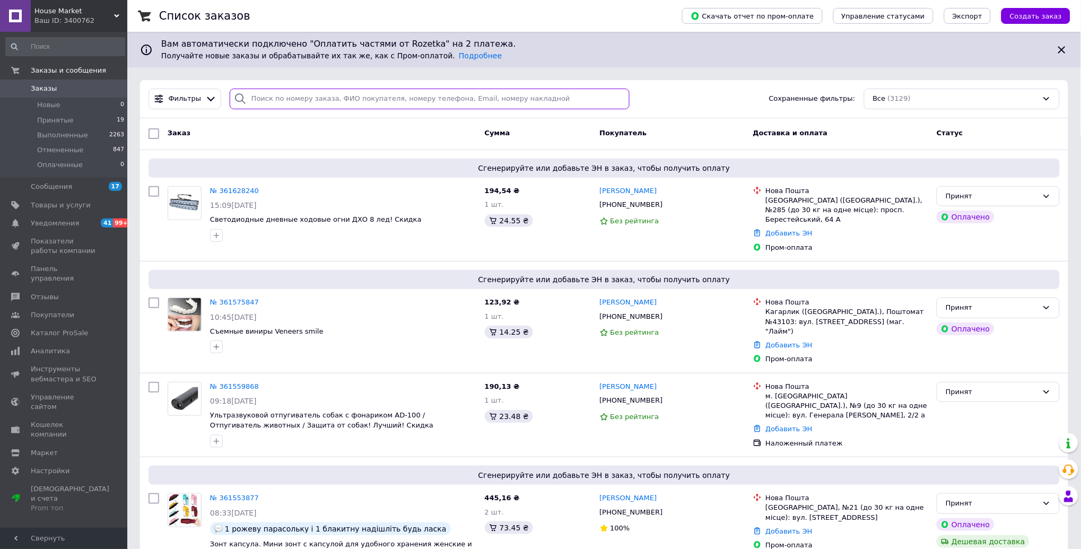
click at [292, 96] on input "search" at bounding box center [430, 99] width 401 height 21
paste input "360932949"
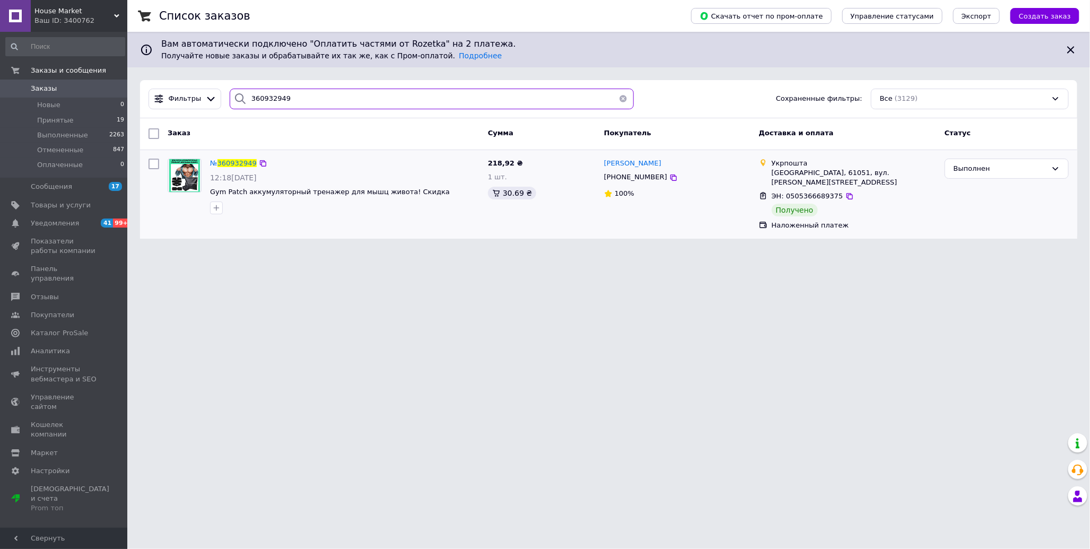
type input "360932949"
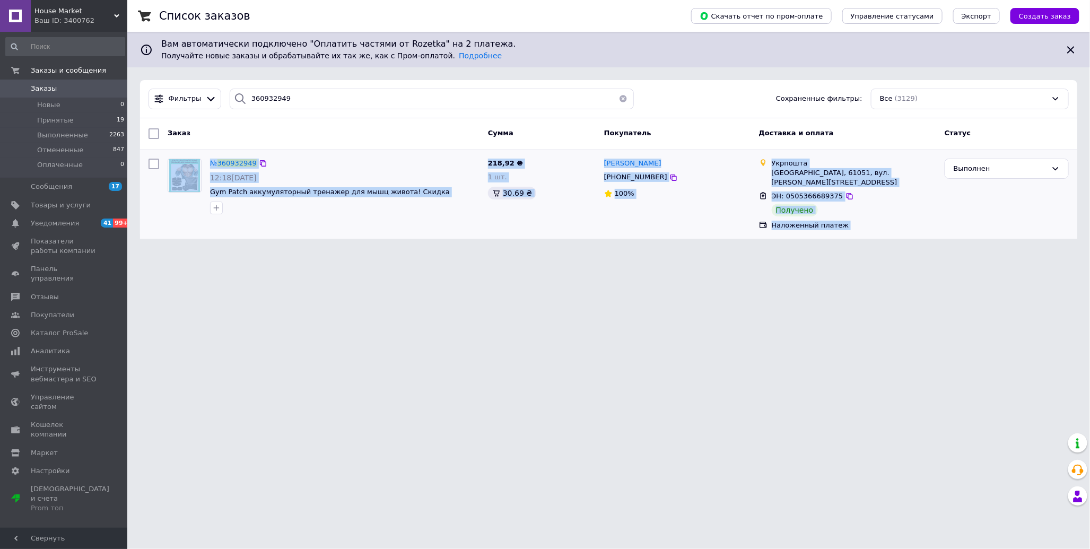
drag, startPoint x: 160, startPoint y: 151, endPoint x: 962, endPoint y: 225, distance: 805.5
click at [962, 225] on div "№ 360932949 12:18[DATE] Gym Patch аккумуляторный тренажер для мышц живота! Скид…" at bounding box center [608, 194] width 937 height 89
copy body "№ 360932949 12:18[DATE] Gym Patch аккумуляторный тренажер для мышц живота! Скид…"
click at [219, 158] on div "№ 360932949" at bounding box center [233, 164] width 49 height 12
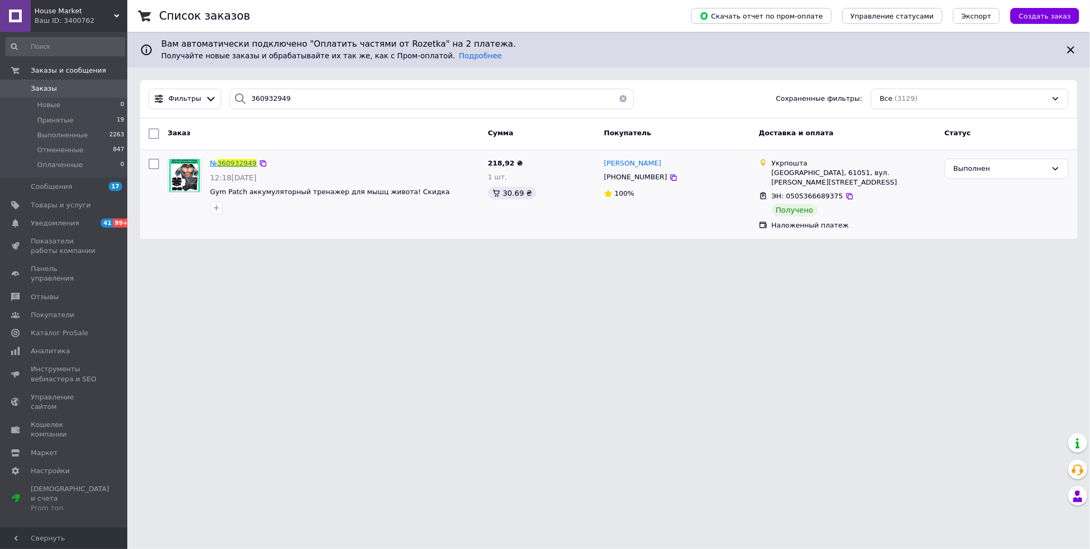
click at [223, 166] on span "360932949" at bounding box center [236, 163] width 39 height 8
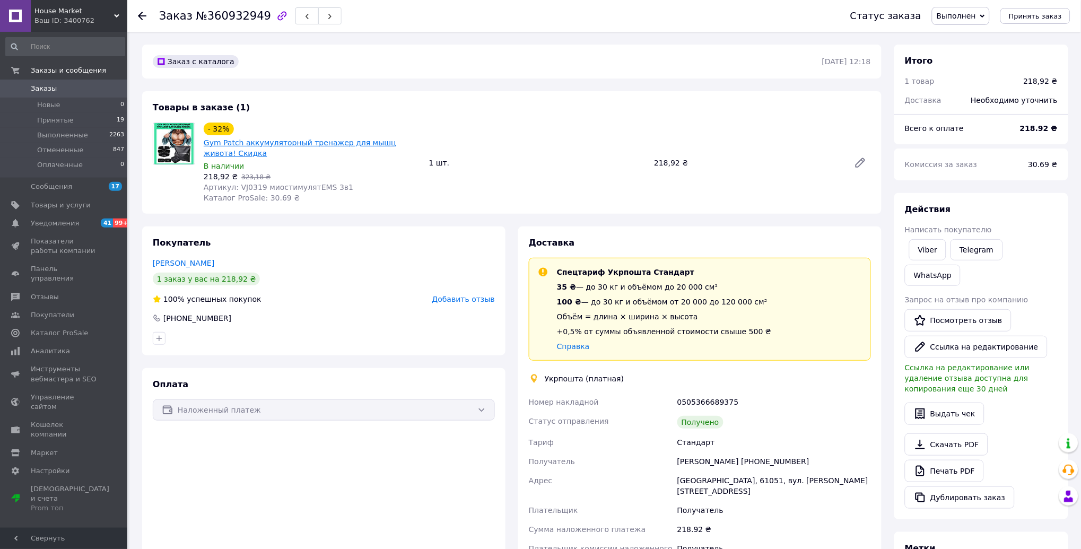
click at [239, 144] on link "Gym Patch аккумуляторный тренажер для мышц живота! Скидка" at bounding box center [300, 147] width 193 height 19
click at [66, 25] on div "Ваш ID: 3400762" at bounding box center [80, 21] width 93 height 10
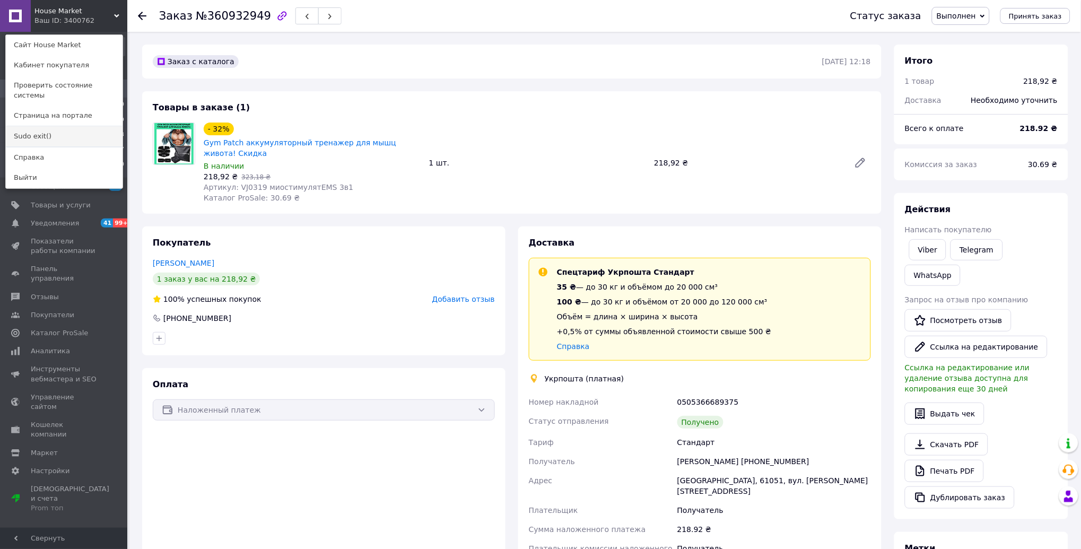
click at [57, 126] on link "Sudo exit()" at bounding box center [64, 136] width 117 height 20
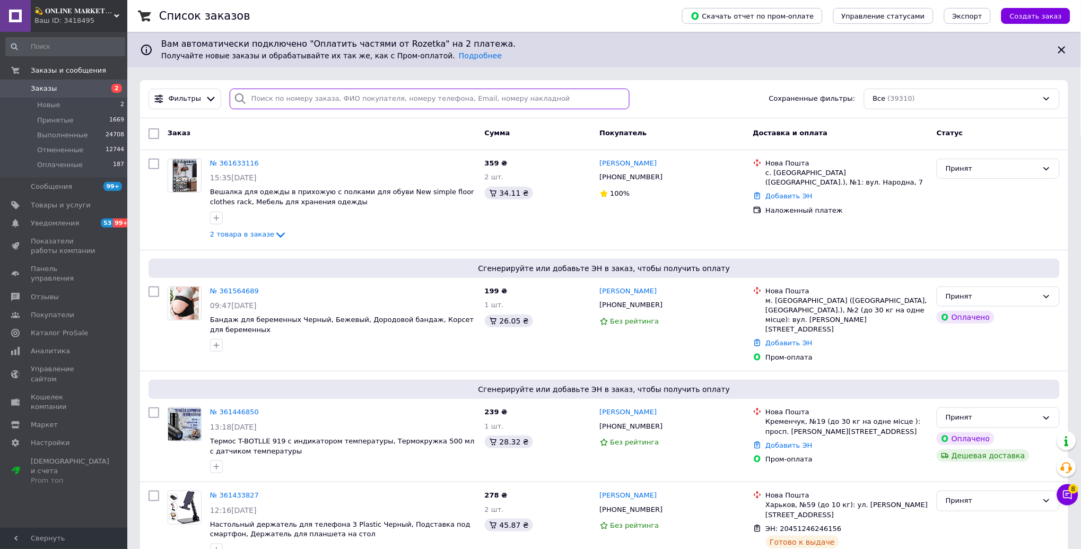
click at [308, 98] on input "search" at bounding box center [430, 99] width 401 height 21
paste input "359886432"
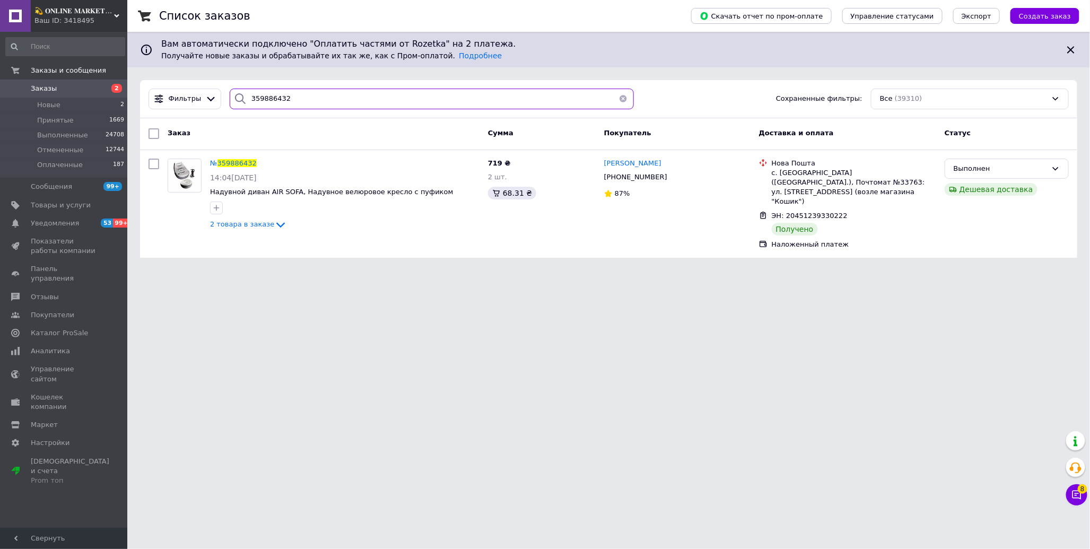
type input "359886432"
click at [253, 161] on span "359886432" at bounding box center [236, 163] width 39 height 8
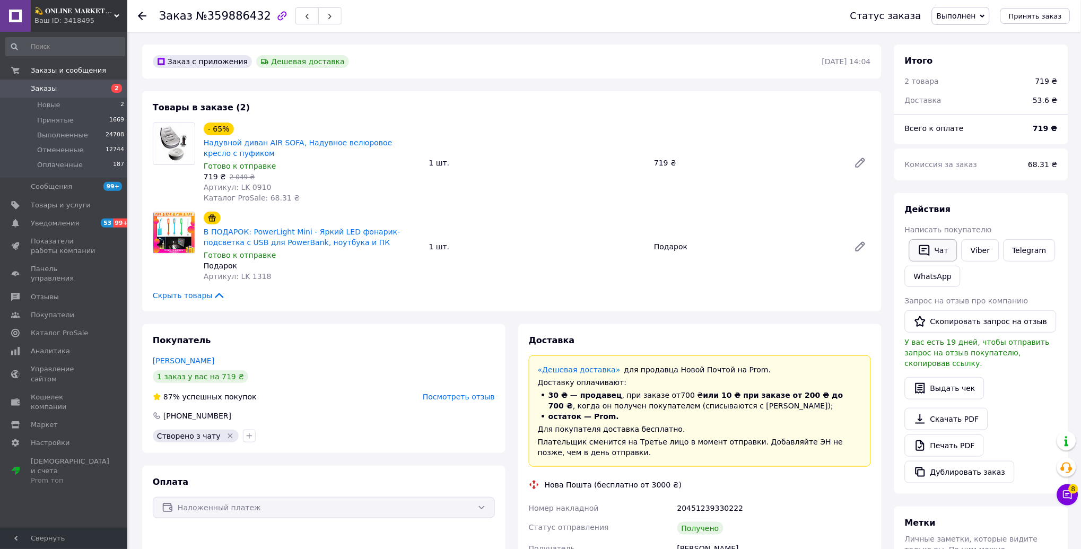
click at [932, 251] on button "Чат" at bounding box center [933, 250] width 48 height 22
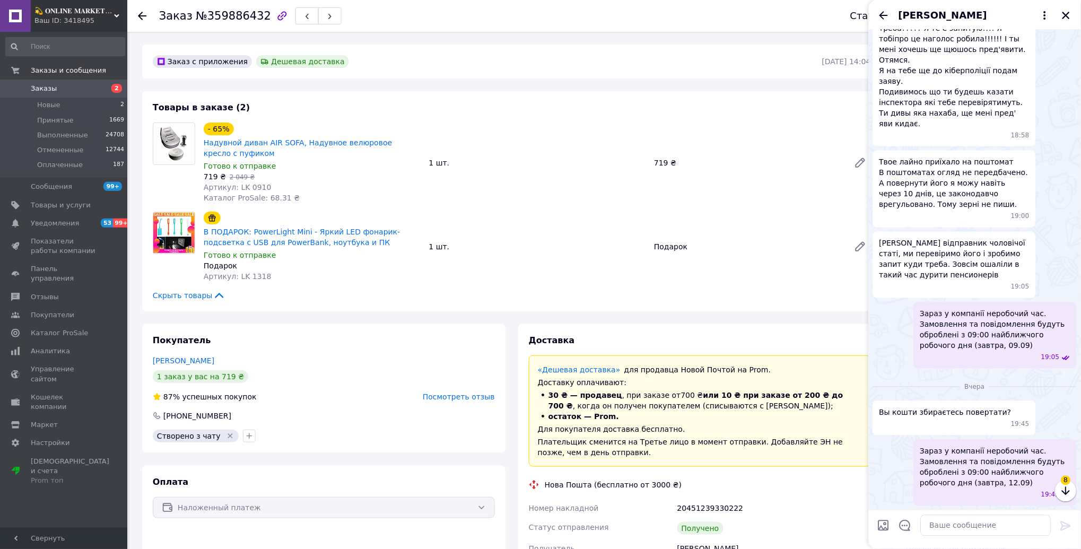
scroll to position [1719, 0]
click at [1066, 12] on icon "Закрыть" at bounding box center [1066, 16] width 10 height 10
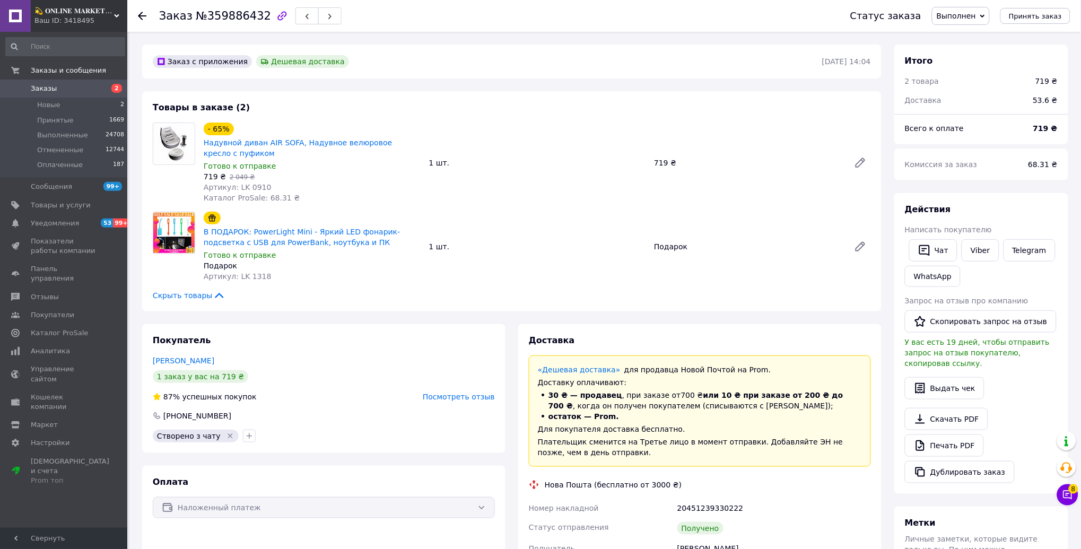
click at [67, 15] on span "💫 𝐎𝐍𝐋𝐈𝐍𝐄 𝐌𝐀𝐑𝐊𝐄𝐓 💫 – Актуальные товары по самым выгодным ценам!" at bounding box center [74, 11] width 80 height 10
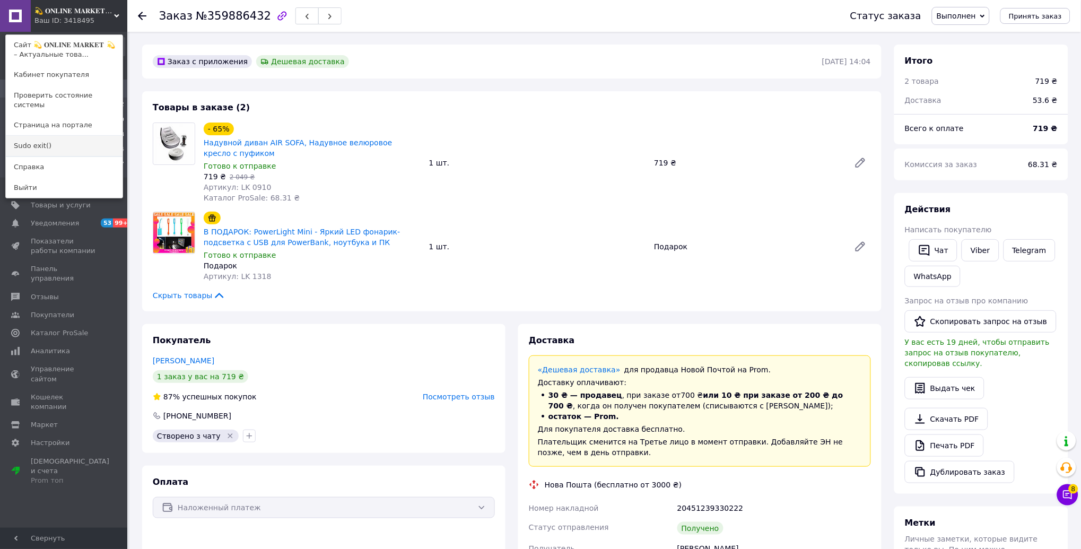
click at [77, 136] on link "Sudo exit()" at bounding box center [64, 146] width 117 height 20
